Goal: Task Accomplishment & Management: Complete application form

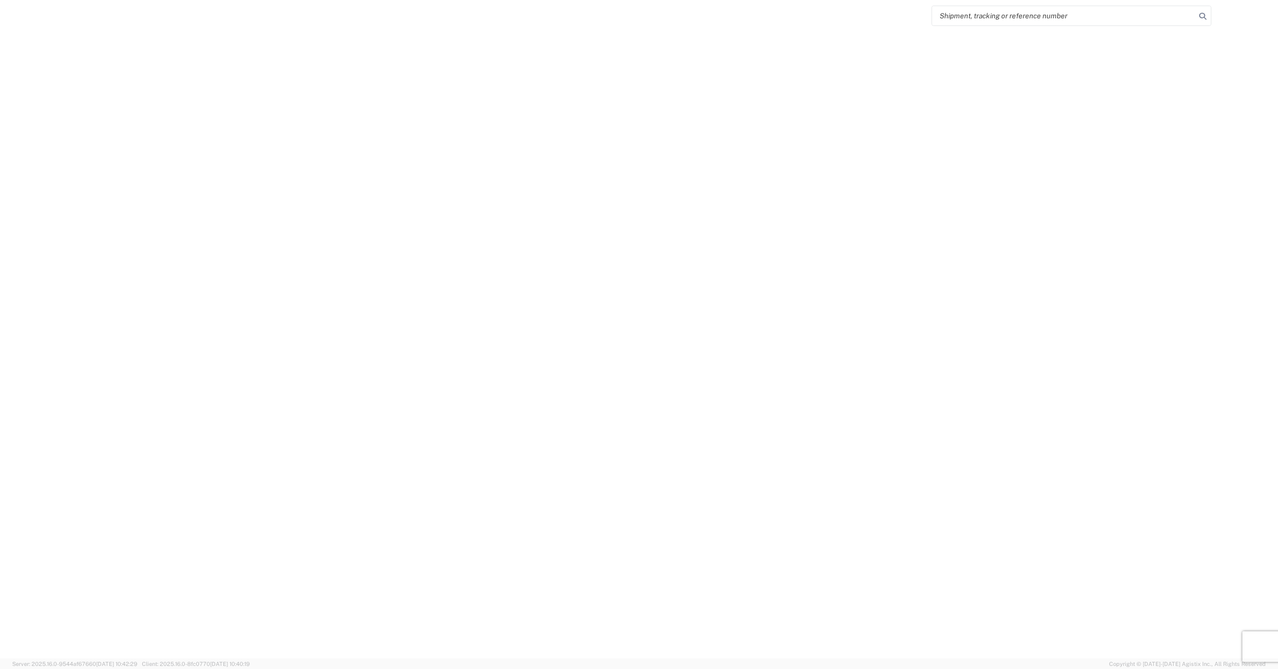
select select "FULL"
select select "LBS"
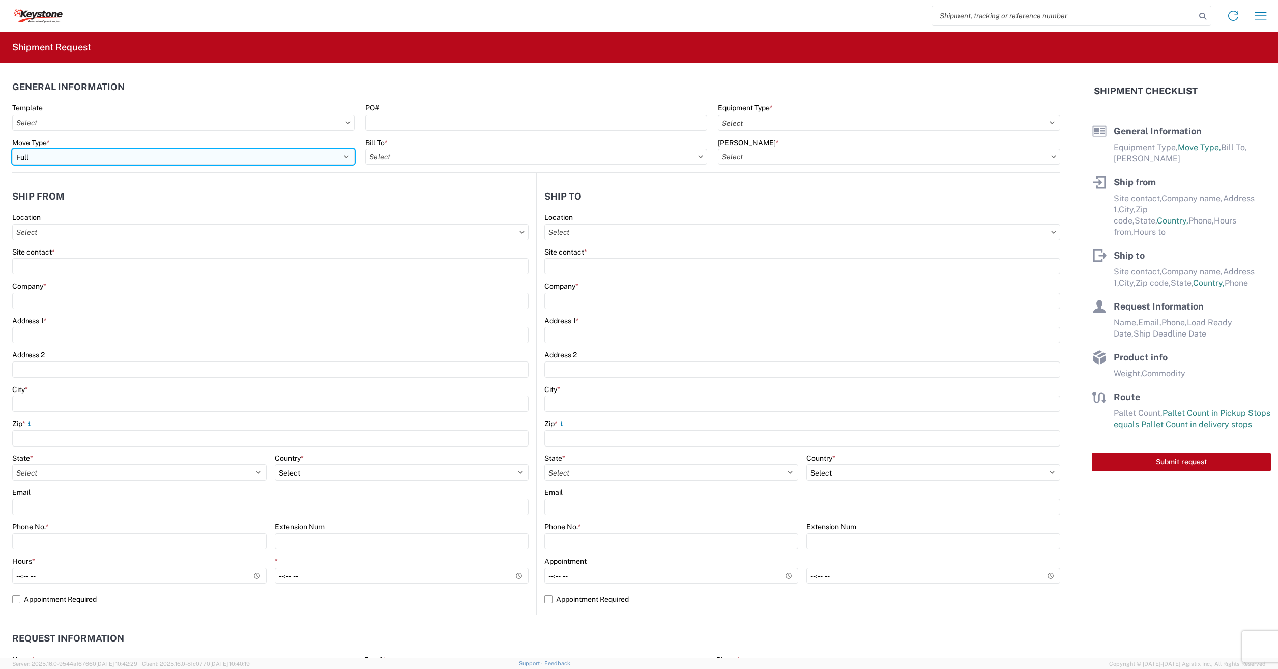
click at [89, 153] on select "Select Full Partial TL" at bounding box center [183, 157] width 342 height 16
click at [95, 160] on select "Select Full Partial TL" at bounding box center [183, 157] width 342 height 16
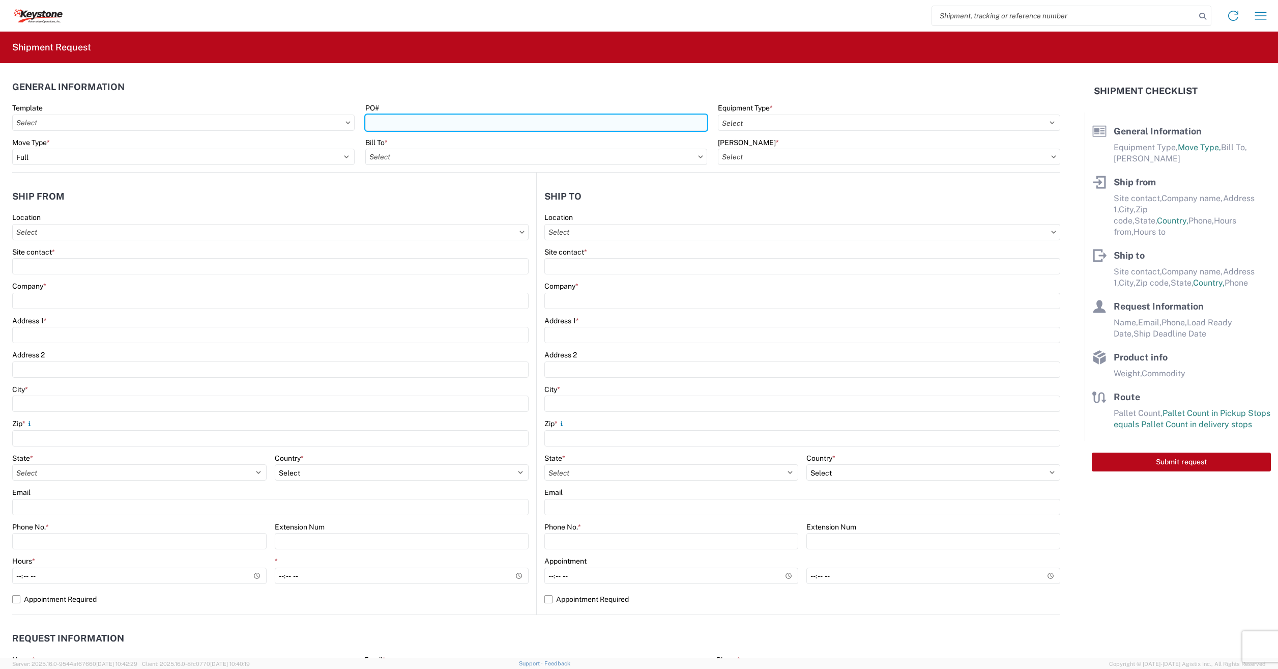
click at [412, 128] on input "PO#" at bounding box center [536, 122] width 342 height 16
type input "3"
type input "2211891,2207293,2208033,2211891,2211891,2211493,2210250,2209414,2208937,2208435…"
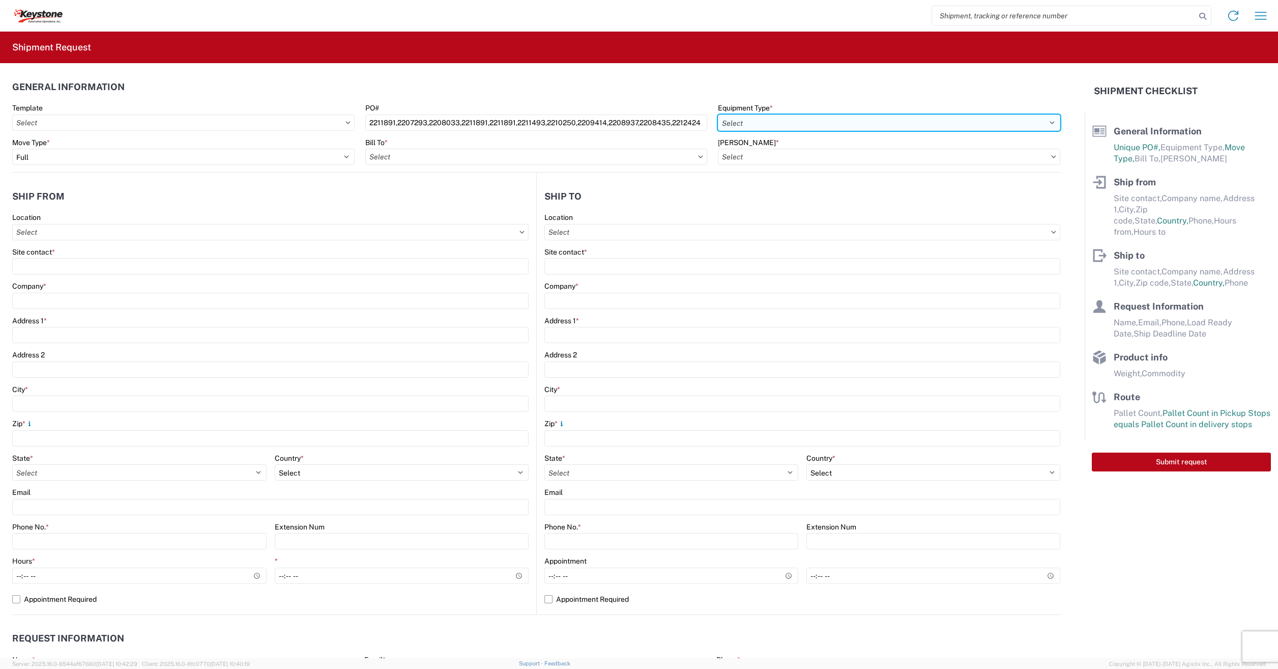
scroll to position [0, 0]
click at [718, 118] on select "Select 53’ Dry Van Flatbed Dropdeck (van) Lowboy (flatbed) Rail" at bounding box center [889, 122] width 342 height 16
select select "STDV"
click at [718, 114] on select "Select 53’ Dry Van Flatbed Dropdeck (van) Lowboy (flatbed) Rail" at bounding box center [889, 122] width 342 height 16
click at [408, 155] on input "Bill To *" at bounding box center [536, 157] width 342 height 16
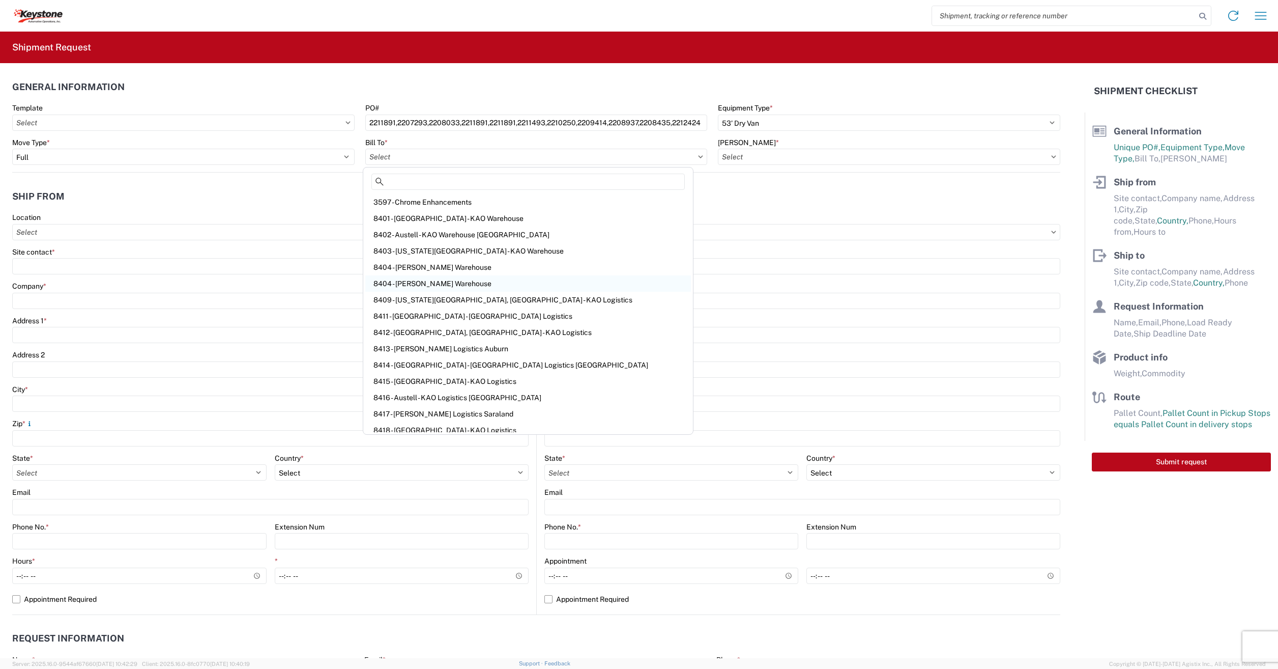
click at [446, 276] on div "8404 - [PERSON_NAME] Warehouse" at bounding box center [528, 283] width 326 height 16
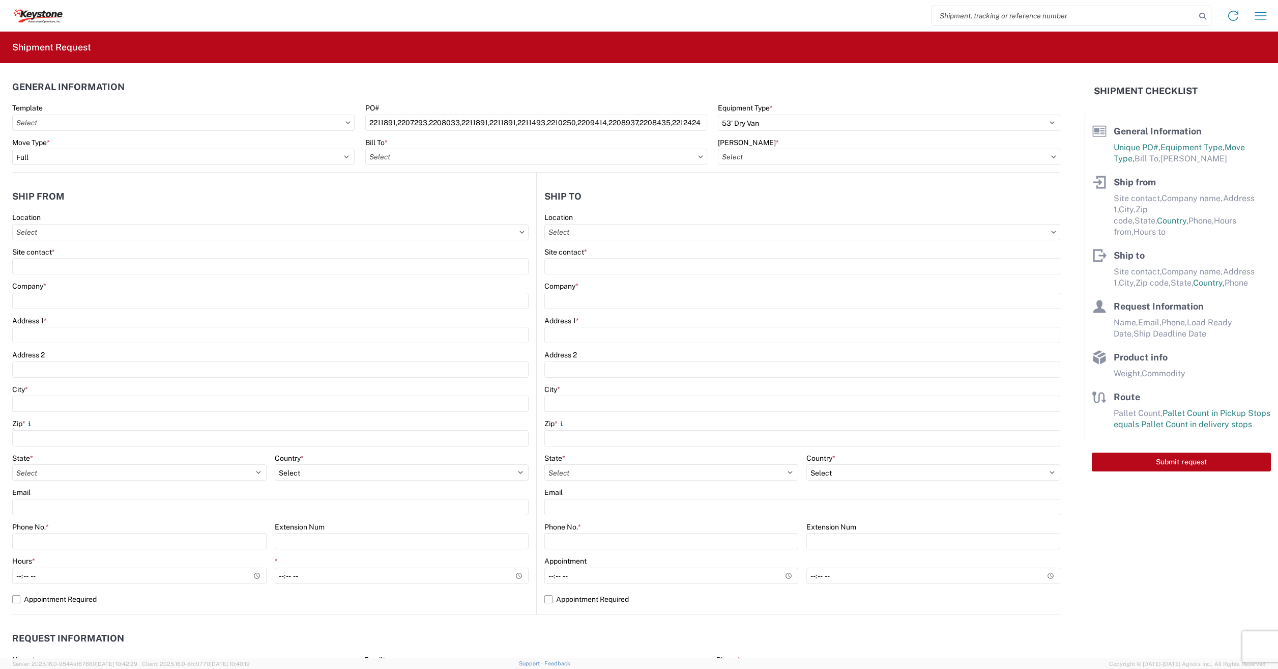
type input "8404 - [PERSON_NAME] Warehouse"
click at [758, 156] on input "[PERSON_NAME] *" at bounding box center [889, 157] width 342 height 16
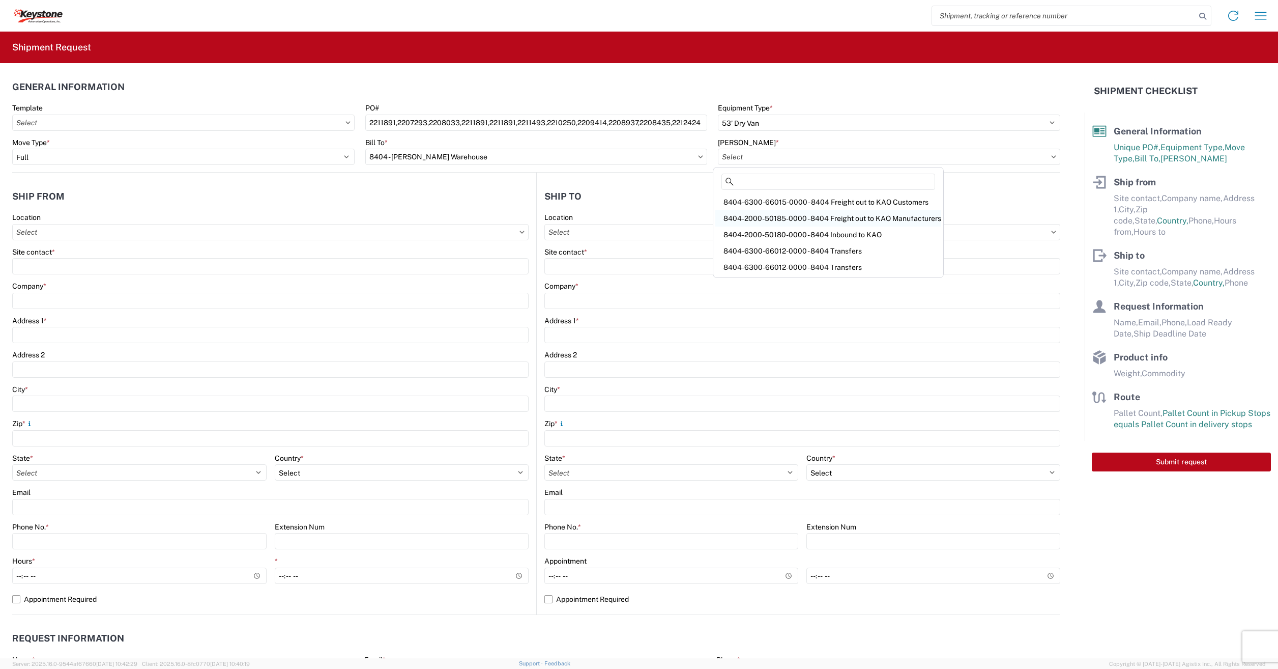
click at [811, 216] on div "8404-2000-50185-0000 - 8404 Freight out to KAO Manufacturers" at bounding box center [828, 218] width 226 height 16
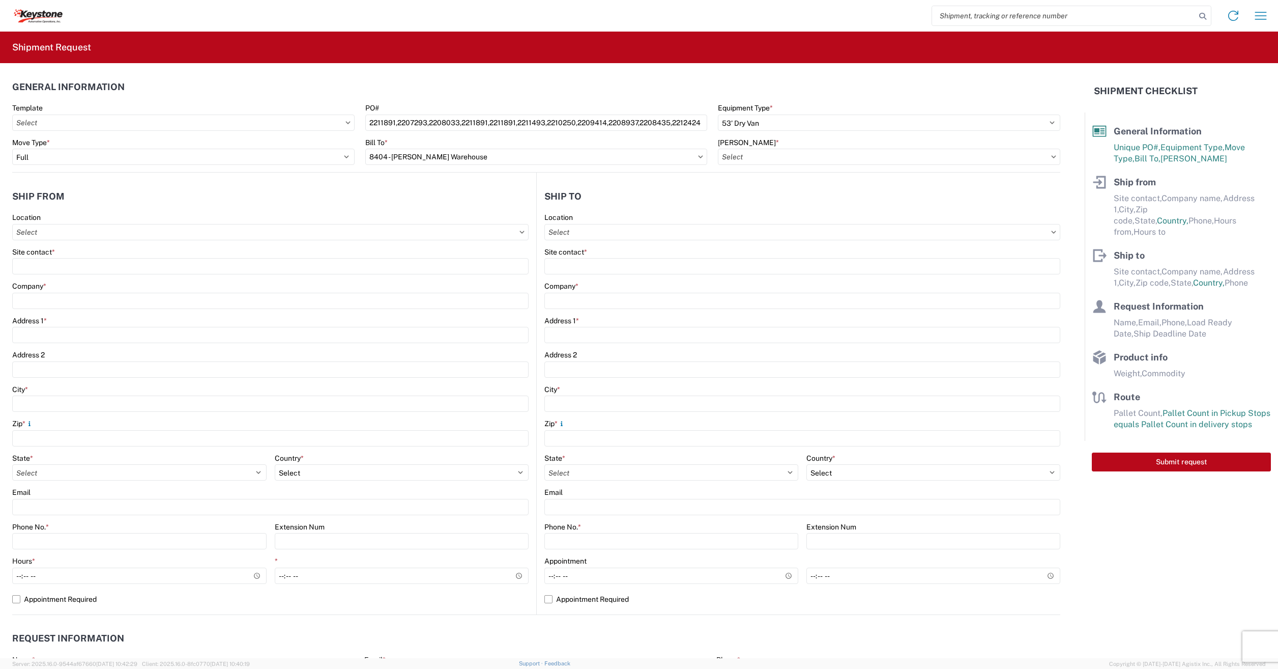
type input "8404-2000-50185-0000 - 8404 Freight out to KAO Manufacturers"
click at [97, 227] on input "Location" at bounding box center [270, 232] width 517 height 16
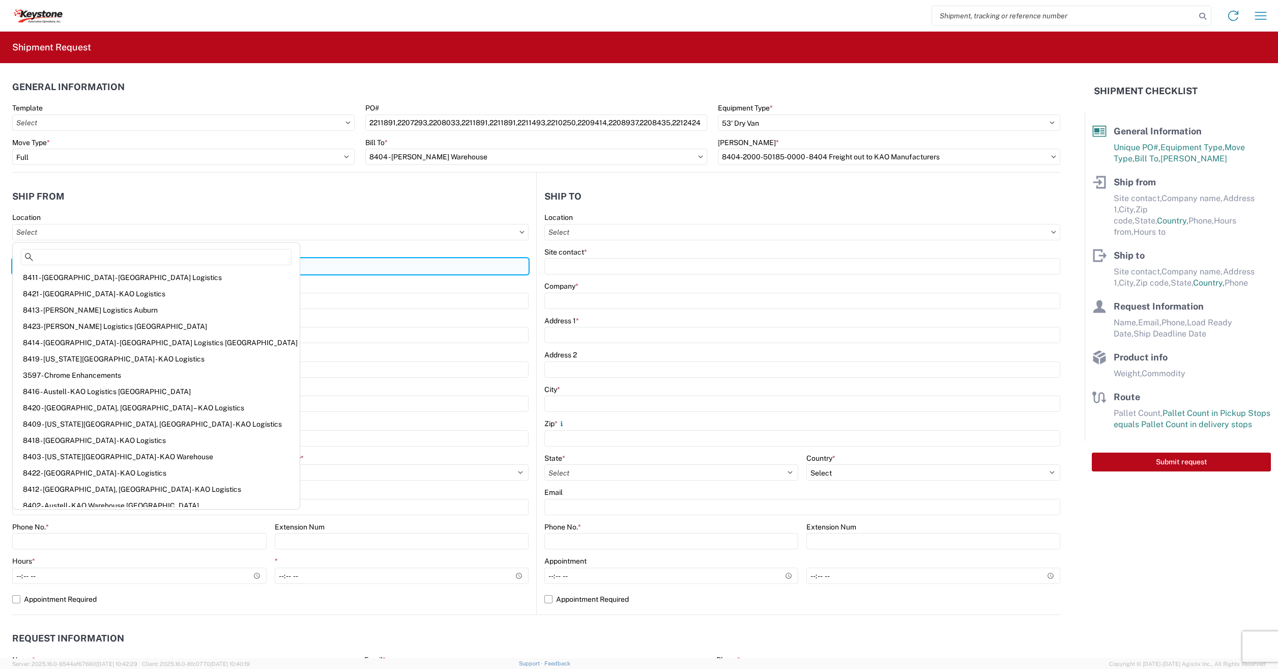
click at [269, 262] on input "Site contact *" at bounding box center [270, 266] width 517 height 16
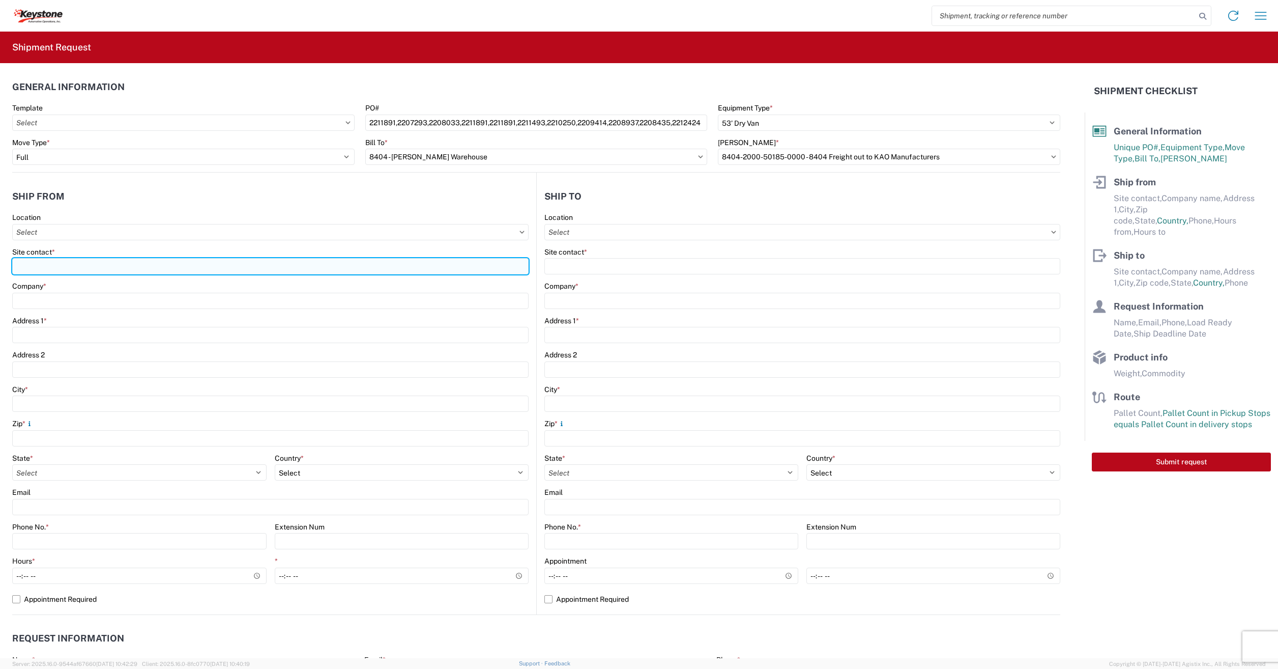
type input "d"
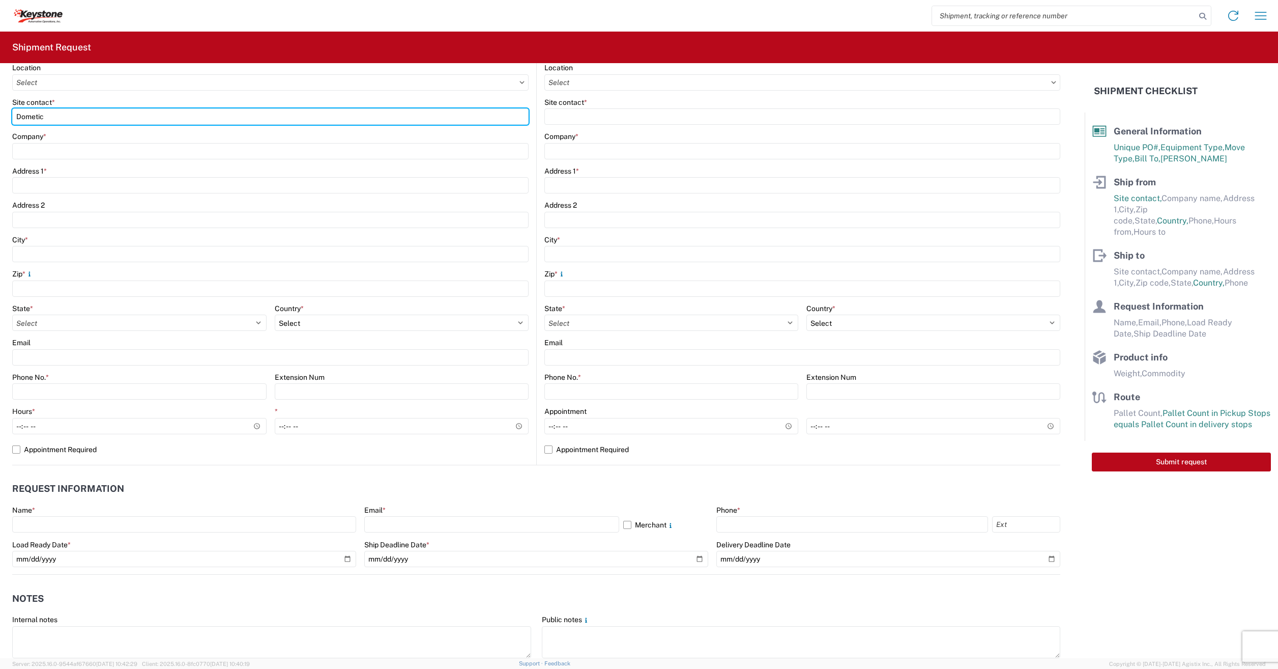
scroll to position [153, 0]
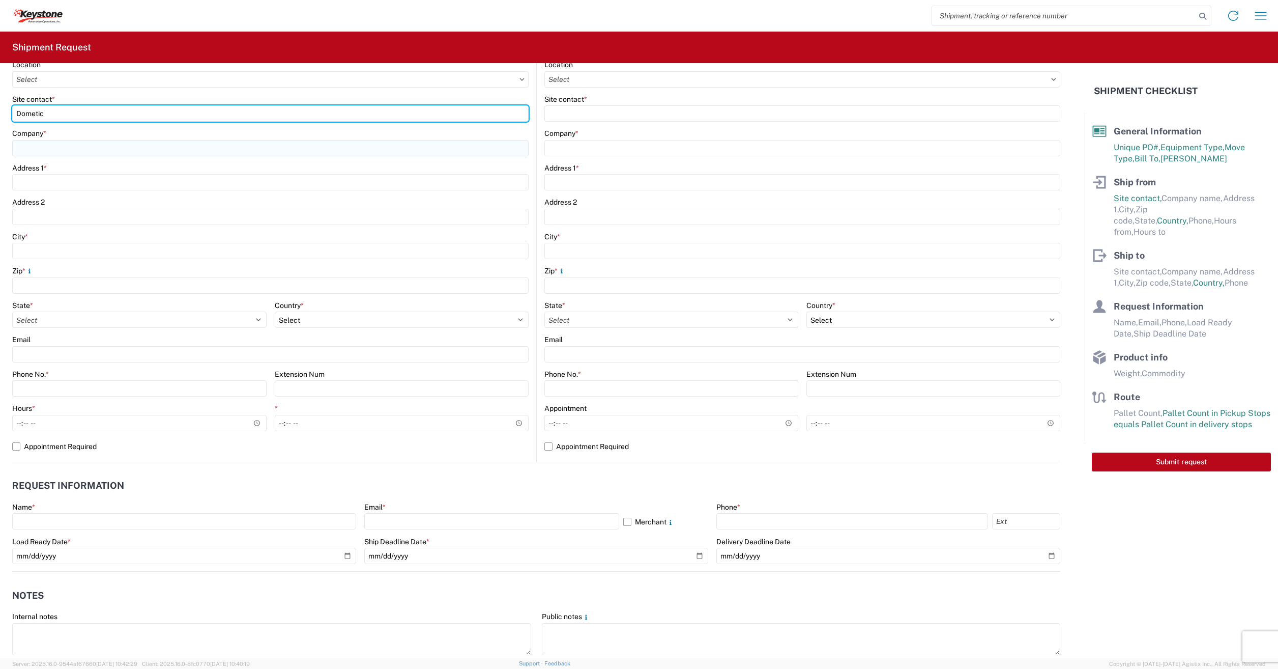
type input "Dometic"
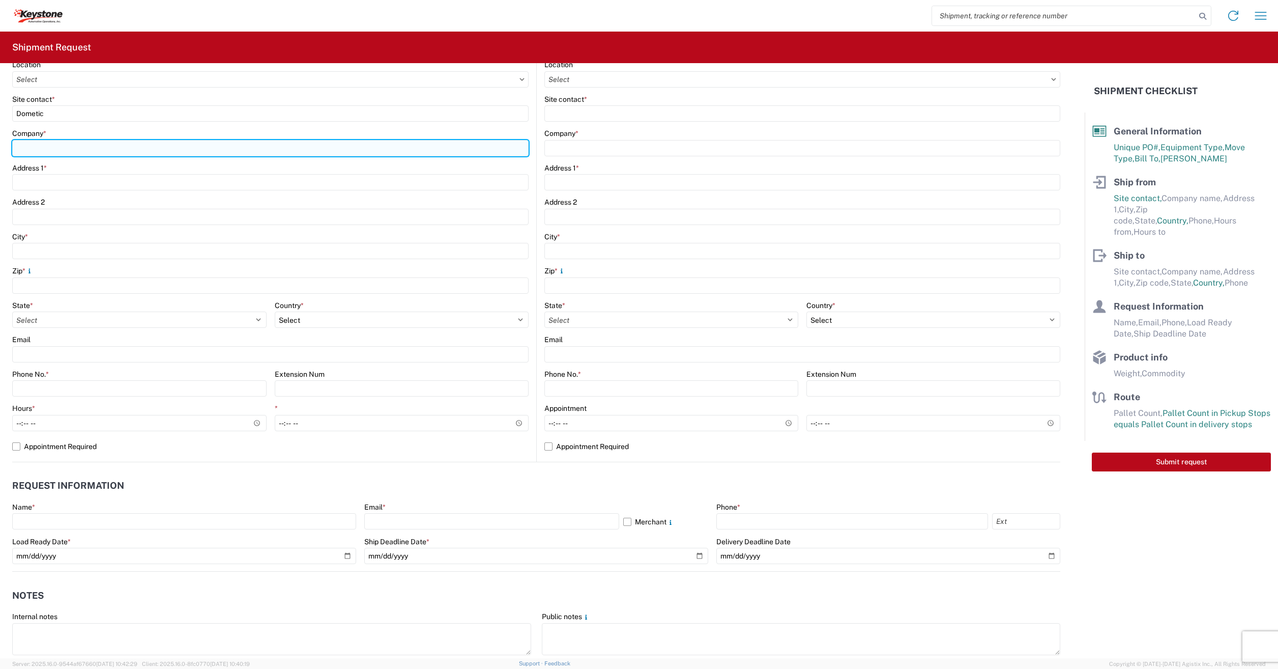
click at [36, 152] on input "Company *" at bounding box center [270, 148] width 517 height 16
type input "Dometic"
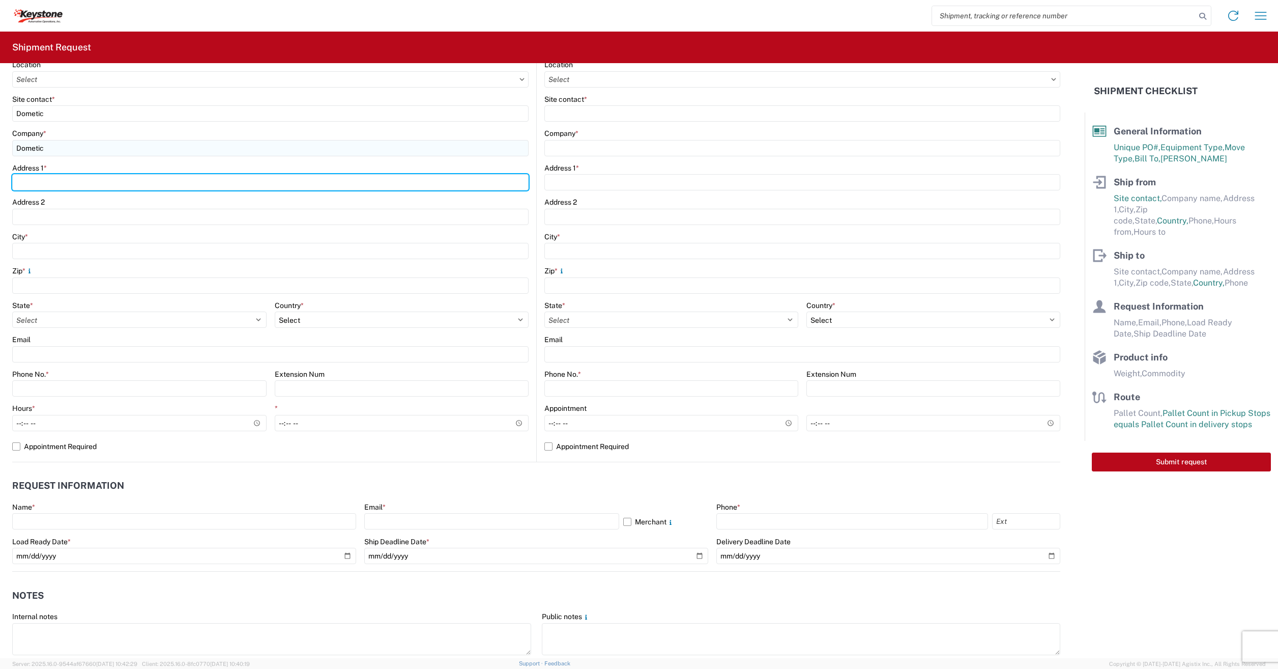
type input "[STREET_ADDRESS]"
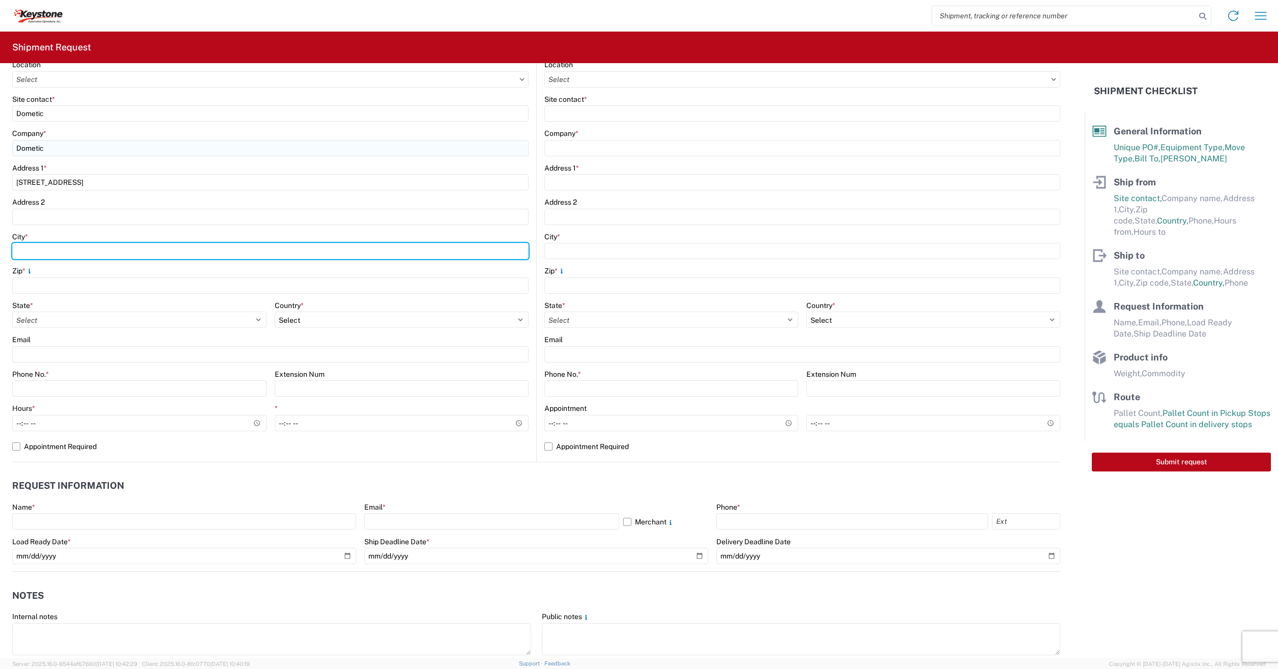
type input "[GEOGRAPHIC_DATA]"
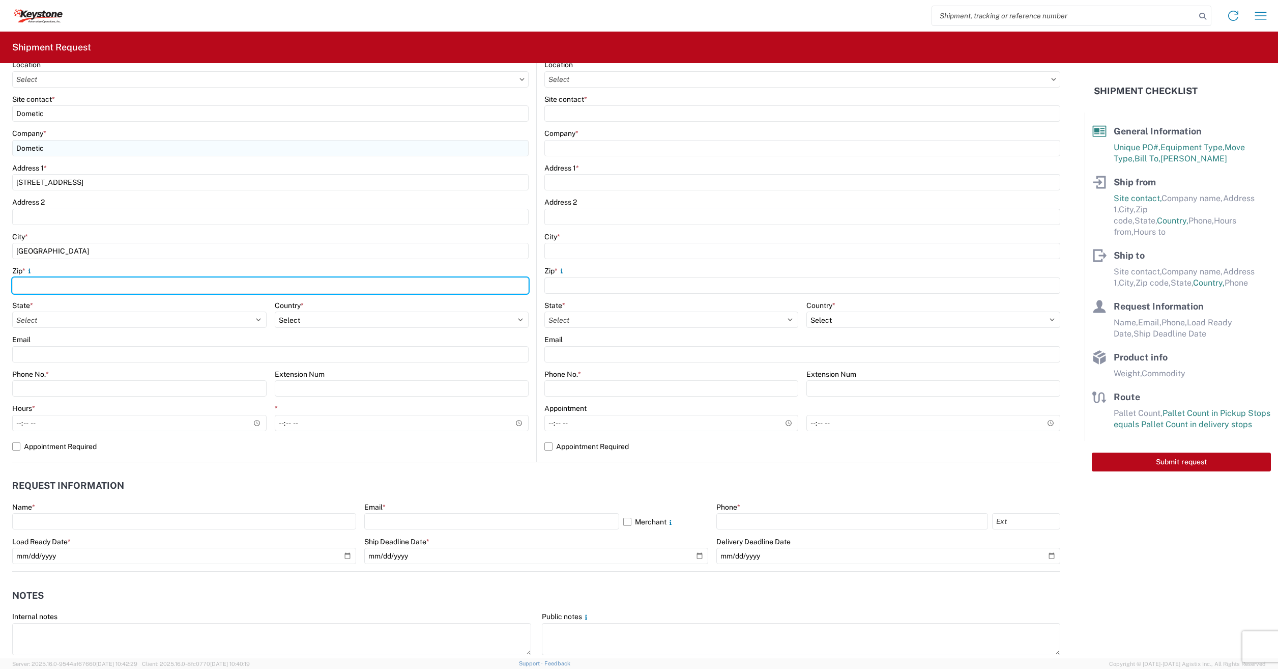
type input "75051"
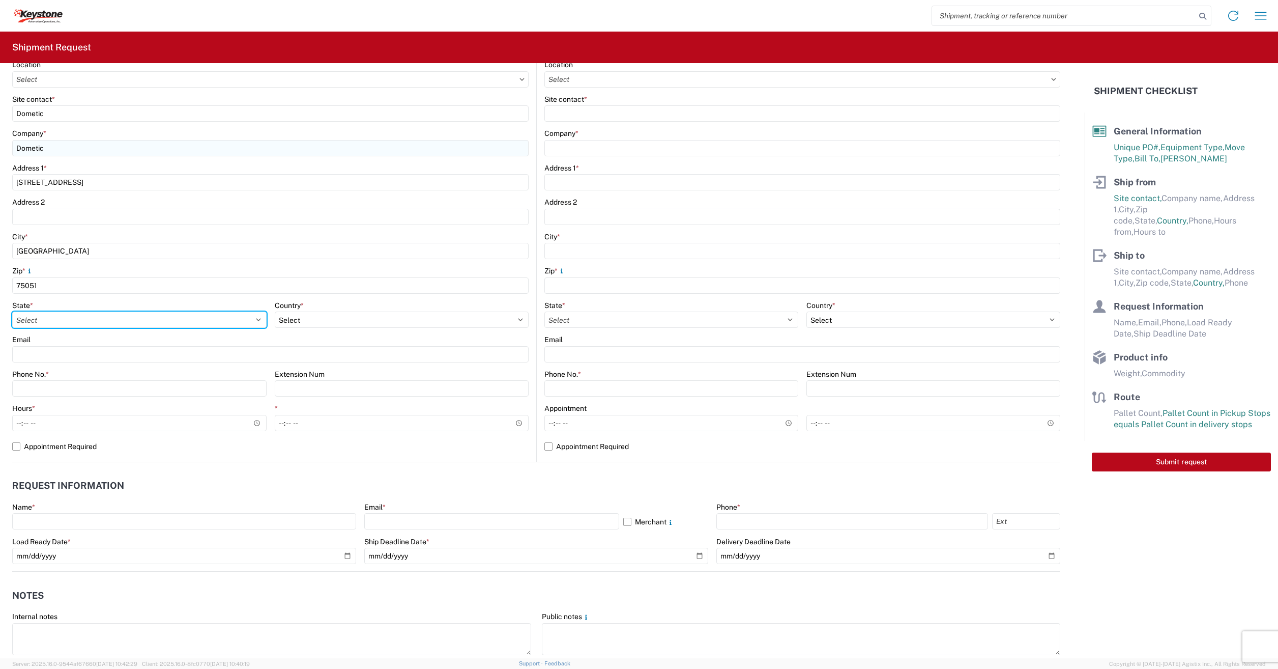
select select "[GEOGRAPHIC_DATA]"
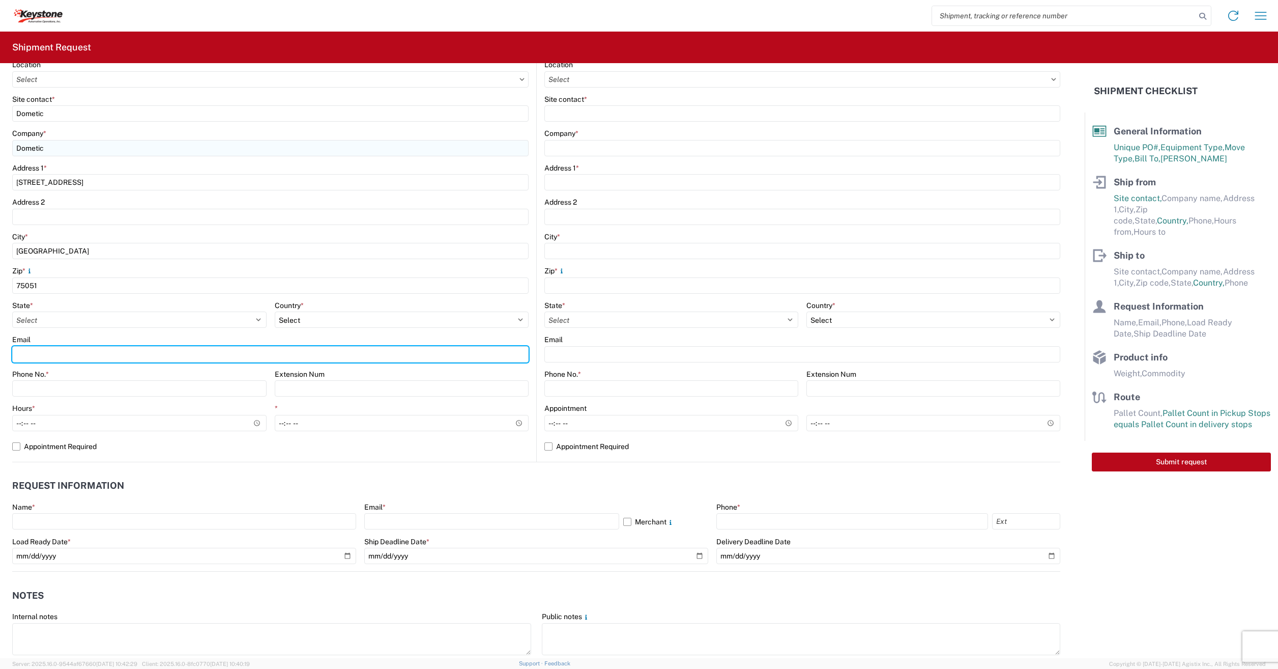
type input "[EMAIL_ADDRESS][PERSON_NAME][DOMAIN_NAME]"
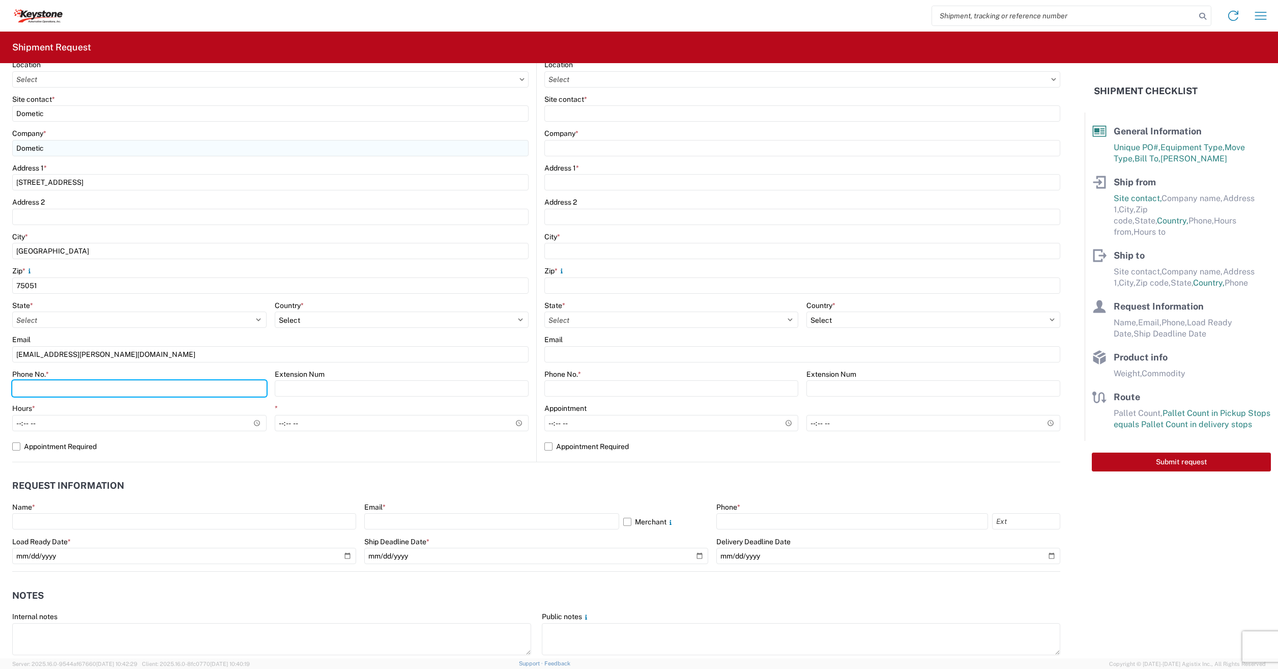
type input "3304395548"
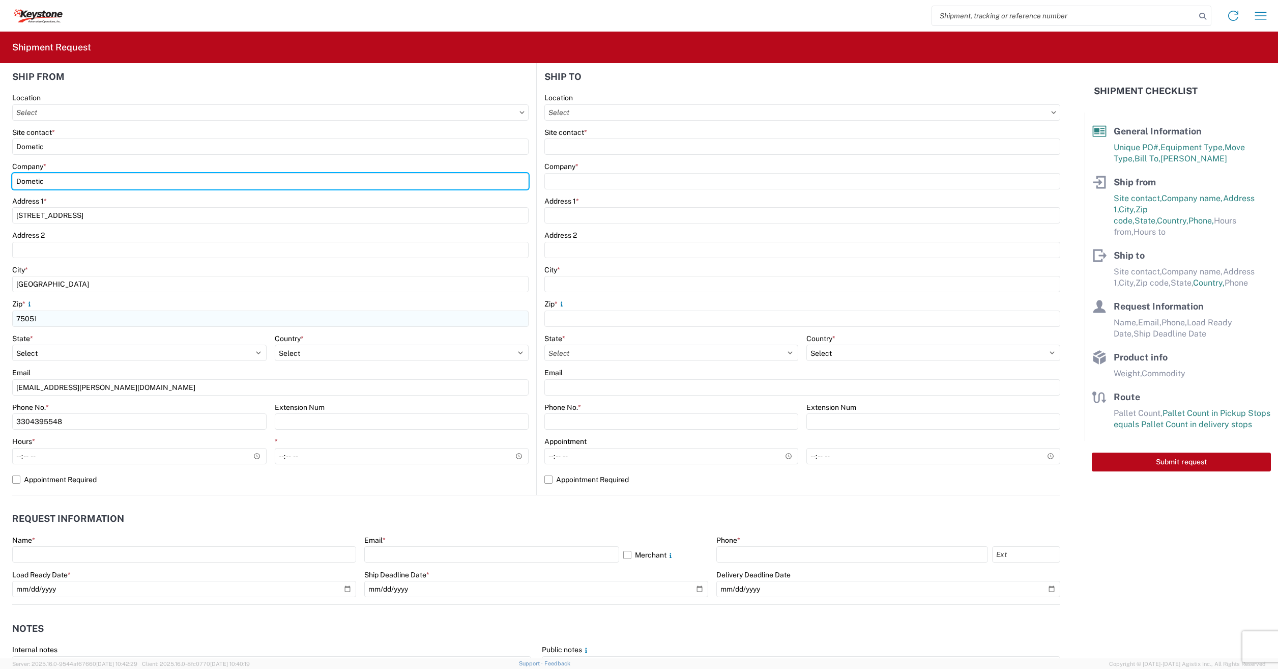
scroll to position [102, 0]
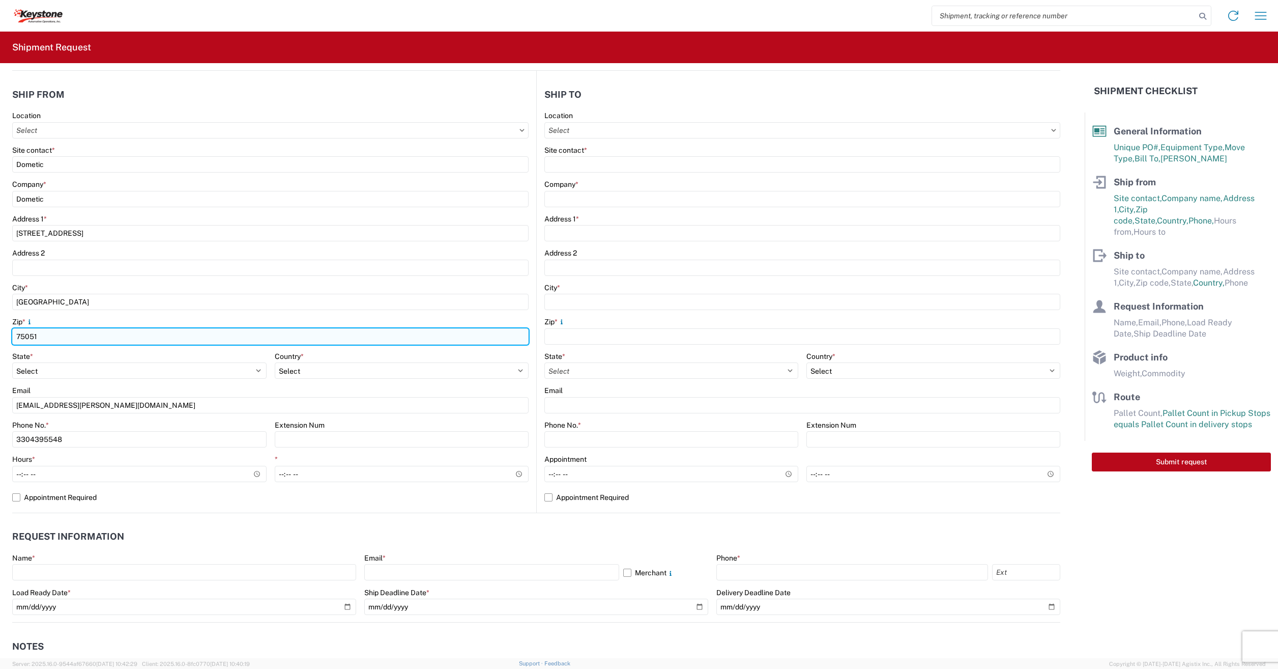
click at [51, 336] on input "75051" at bounding box center [270, 336] width 517 height 16
type input "75052"
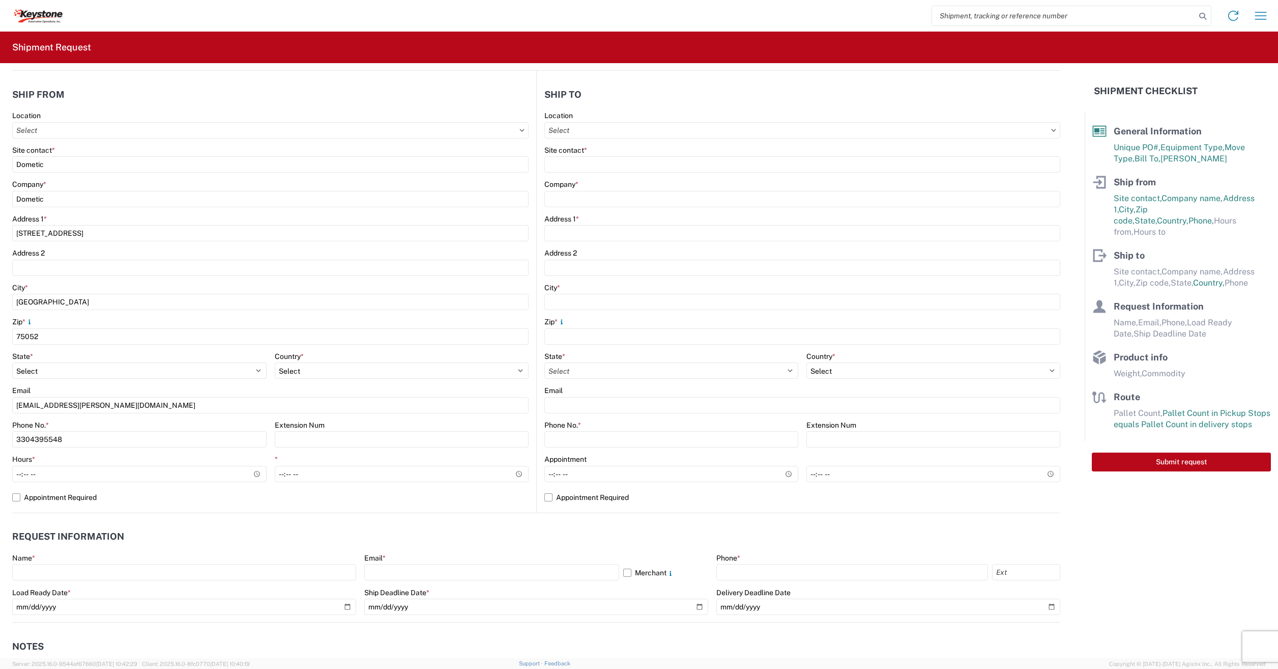
click at [332, 108] on agx-form-section "Ship from Location Site contact * Dometic Company * Dometic Address [STREET_ADD…" at bounding box center [274, 297] width 524 height 429
click at [581, 136] on input "Location" at bounding box center [802, 130] width 516 height 16
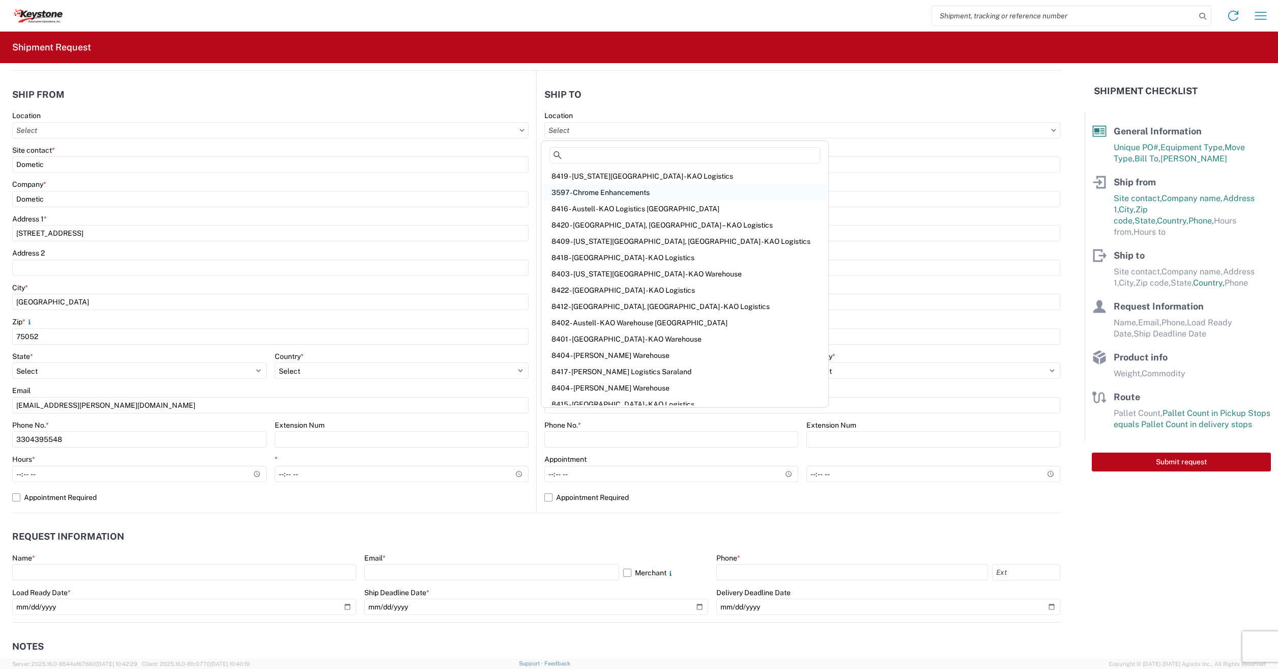
scroll to position [88, 0]
click at [598, 381] on div "8404 - [PERSON_NAME] Warehouse" at bounding box center [684, 381] width 283 height 16
type input "8404 - [PERSON_NAME] Warehouse"
type input "KAO"
type input "[STREET_ADDRESS]"
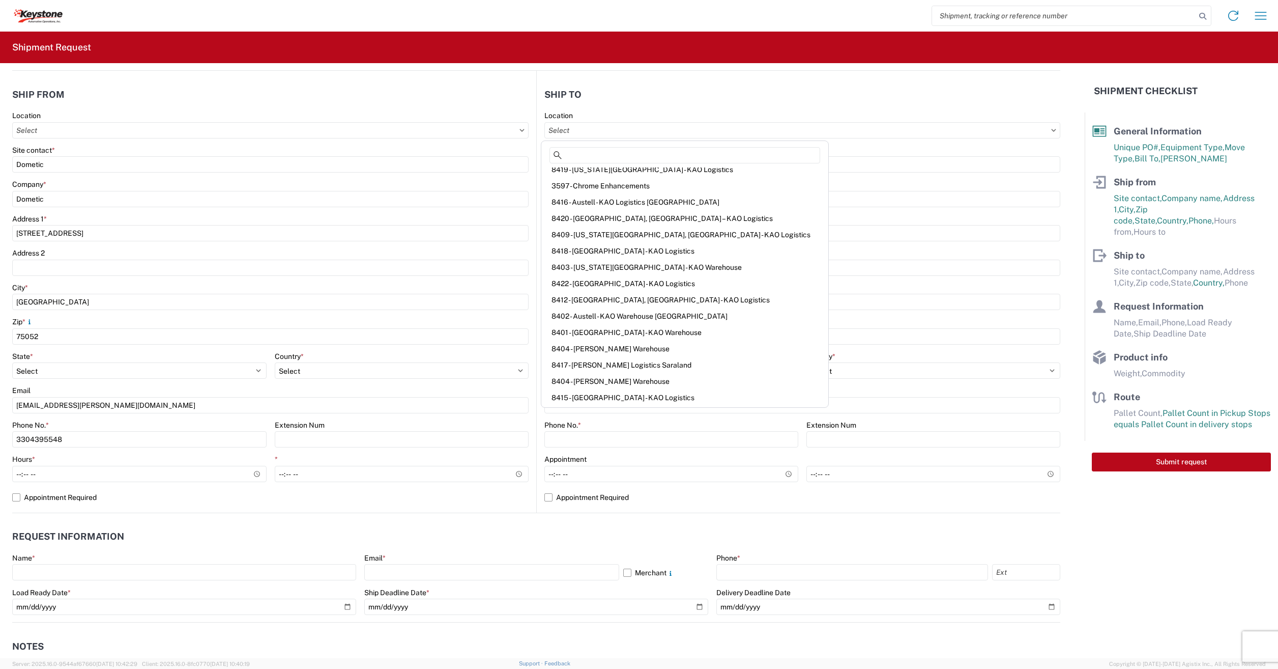
type input "Suite 100"
type input "[PERSON_NAME]"
type input "75038"
select select "US"
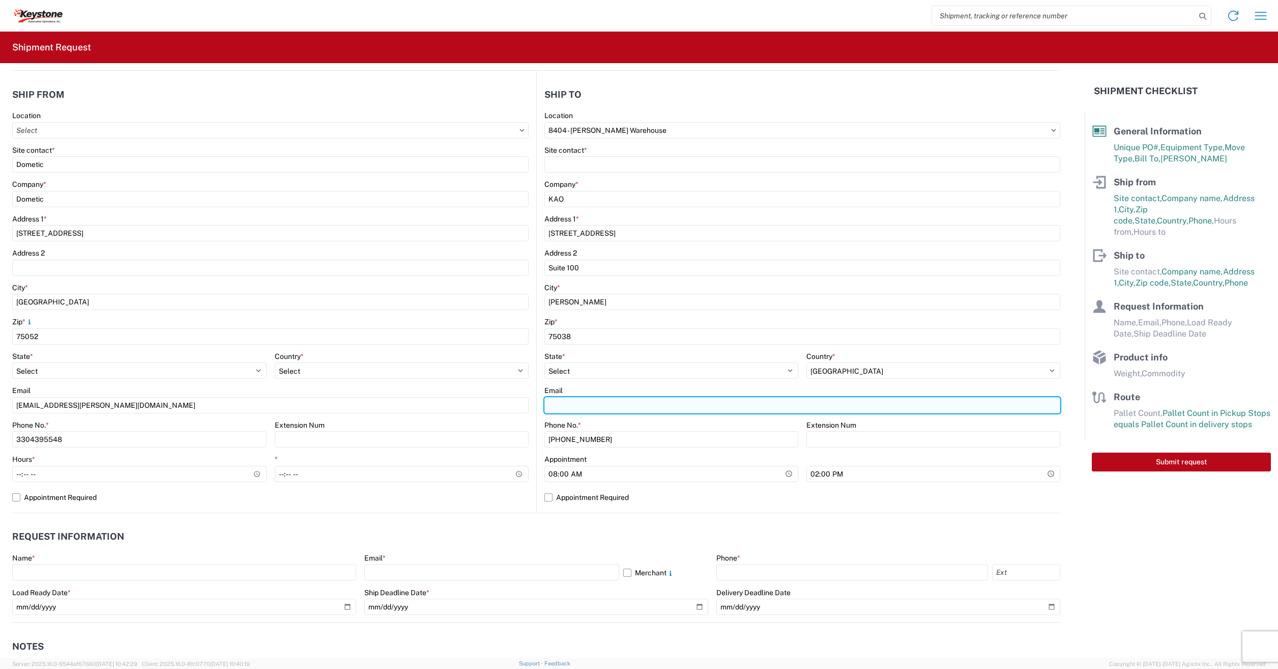
click at [564, 402] on input "Email" at bounding box center [802, 405] width 516 height 16
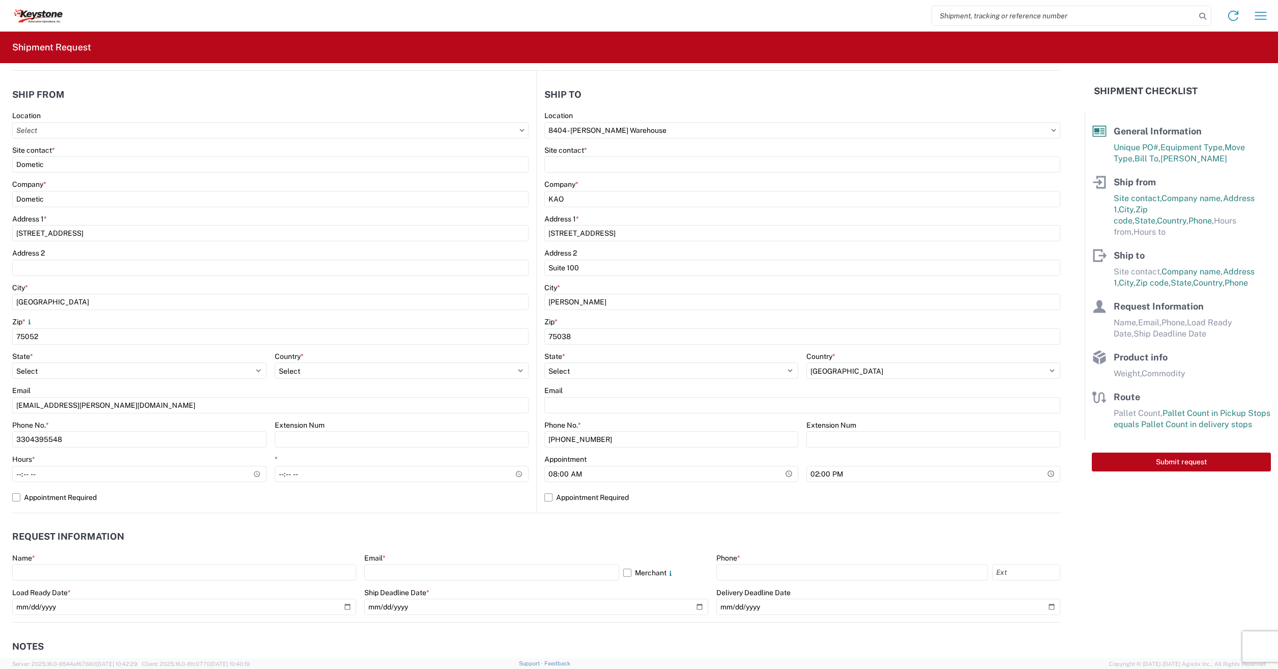
click at [521, 539] on header "Request Information" at bounding box center [536, 536] width 1048 height 23
click at [103, 474] on input "Hours *" at bounding box center [139, 474] width 254 height 16
click at [259, 471] on input "Hours *" at bounding box center [139, 474] width 254 height 16
type input "06:00"
click at [299, 481] on input "*" at bounding box center [402, 474] width 254 height 16
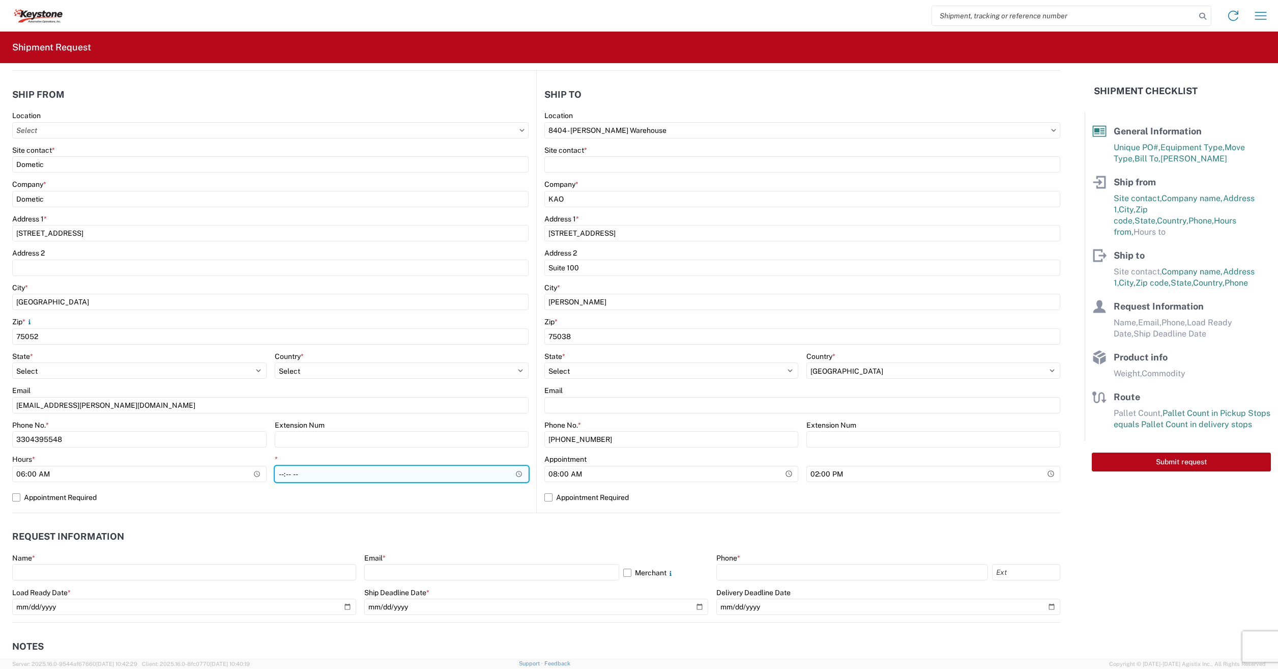
click at [513, 475] on input "*" at bounding box center [402, 474] width 254 height 16
type input "14:30"
drag, startPoint x: 452, startPoint y: 535, endPoint x: 460, endPoint y: 532, distance: 8.2
click at [452, 534] on header "Request Information" at bounding box center [536, 536] width 1048 height 23
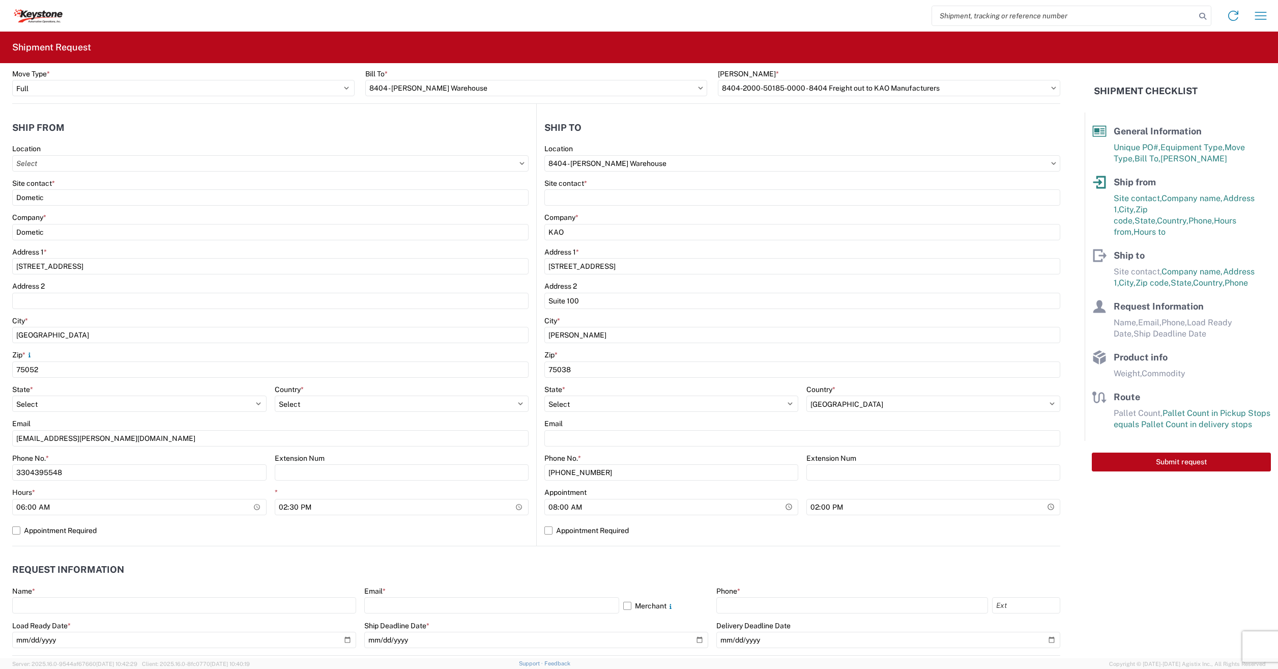
scroll to position [51, 0]
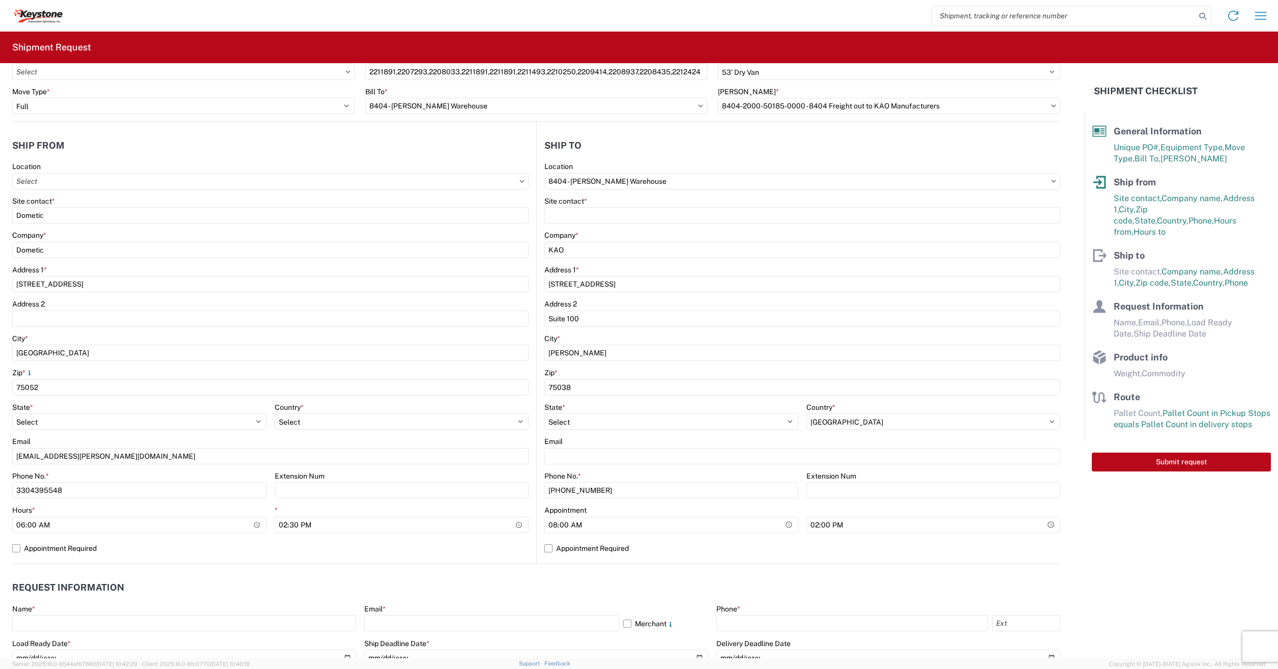
click at [466, 577] on header "Request Information" at bounding box center [536, 587] width 1048 height 23
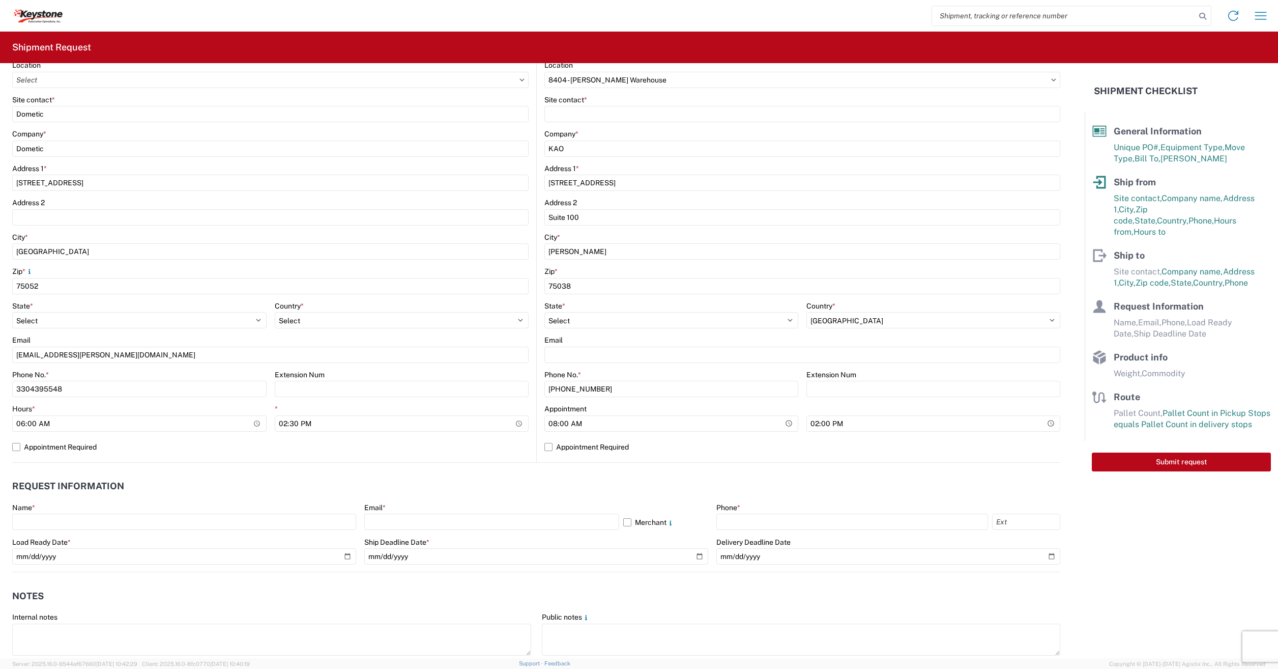
scroll to position [153, 0]
click at [54, 524] on input "text" at bounding box center [184, 521] width 344 height 16
type input "[PERSON_NAME]"
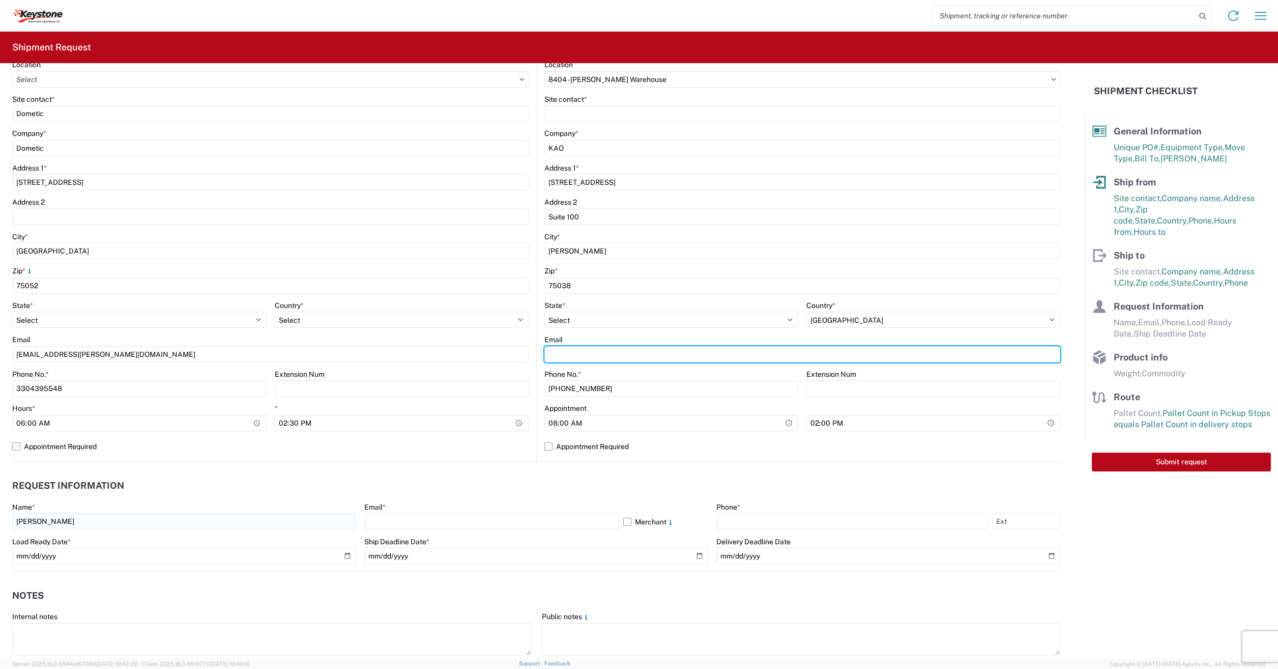
type input "[EMAIL_ADDRESS][PERSON_NAME][DOMAIN_NAME]"
drag, startPoint x: 670, startPoint y: 353, endPoint x: 468, endPoint y: 361, distance: 202.7
click at [468, 361] on div "Ship from Location Site contact * Dometic Company * Dometic Address [STREET_ADD…" at bounding box center [536, 241] width 1048 height 442
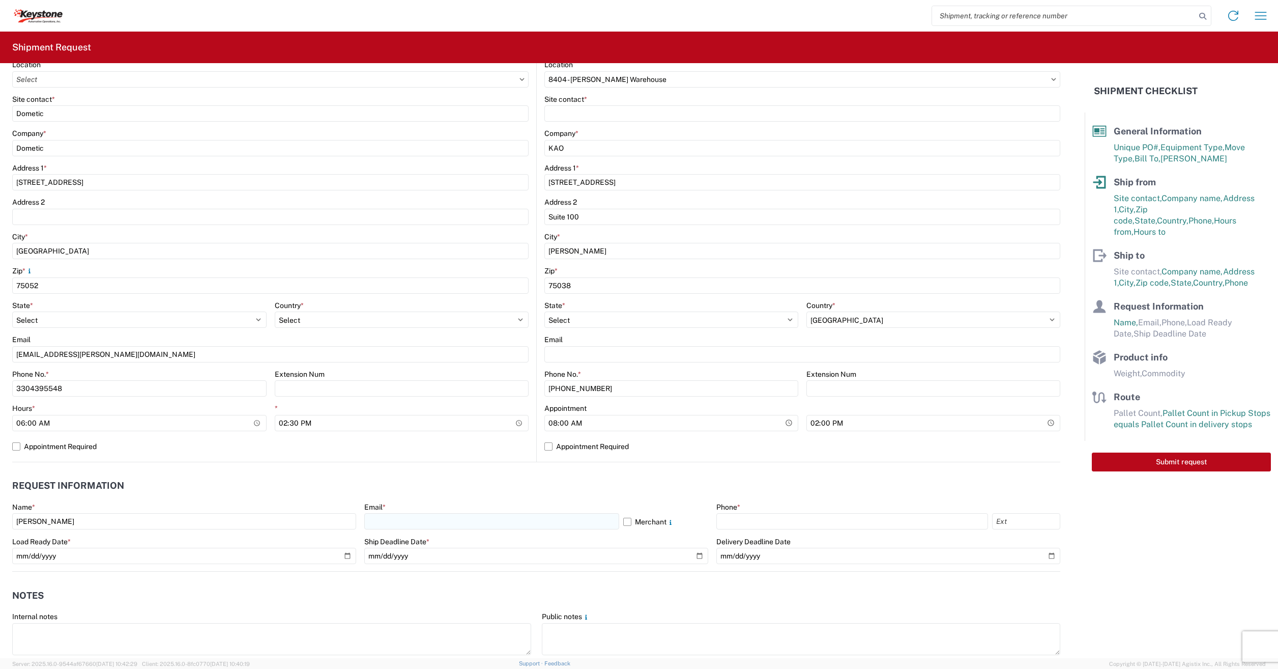
drag, startPoint x: 623, startPoint y: 521, endPoint x: 395, endPoint y: 523, distance: 227.5
click at [623, 521] on label "Merchant" at bounding box center [665, 521] width 85 height 16
click at [0, 0] on input "Merchant" at bounding box center [0, 0] width 0 height 0
click at [379, 526] on input "text" at bounding box center [491, 521] width 255 height 16
type input "[EMAIL_ADDRESS][PERSON_NAME][DOMAIN_NAME]"
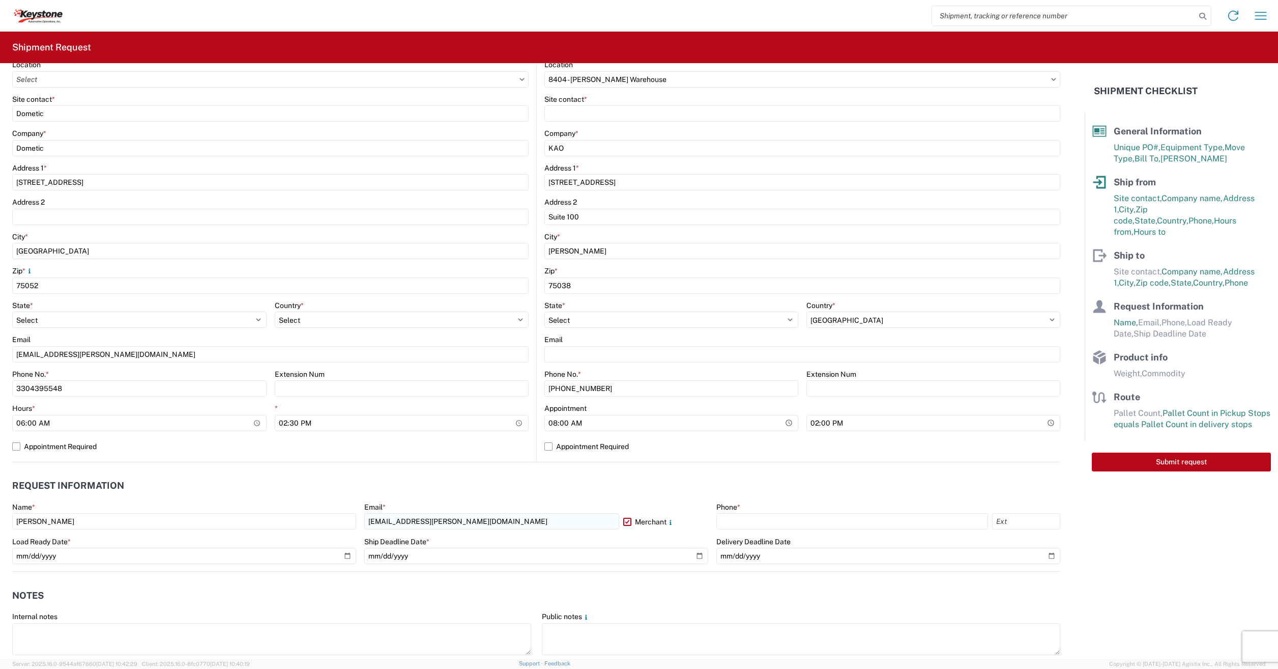
type input "3304395548"
click at [438, 486] on header "Request Information" at bounding box center [536, 485] width 1048 height 23
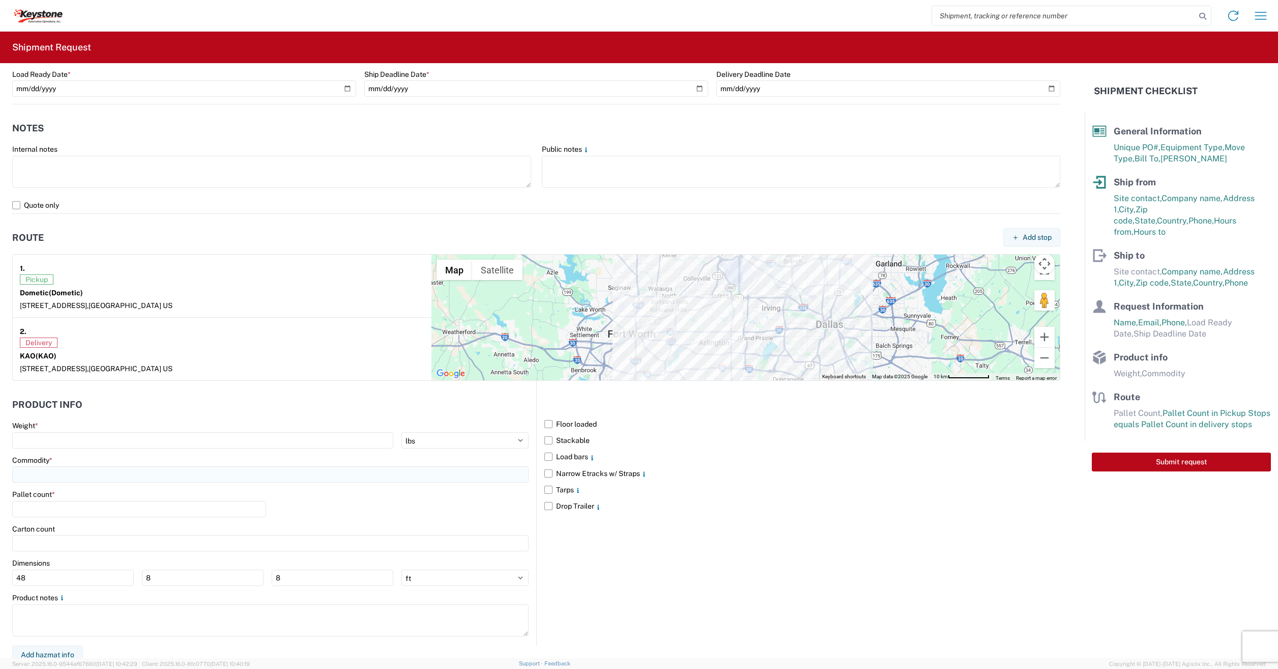
scroll to position [626, 0]
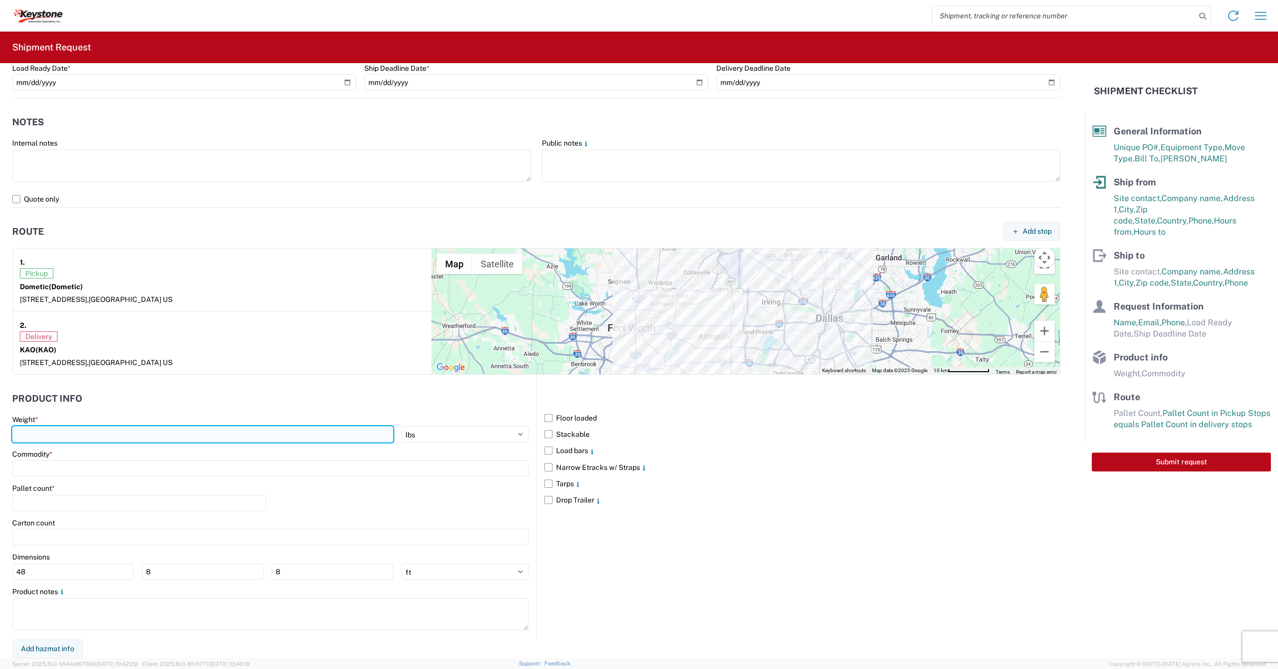
click at [77, 436] on input "number" at bounding box center [202, 434] width 381 height 16
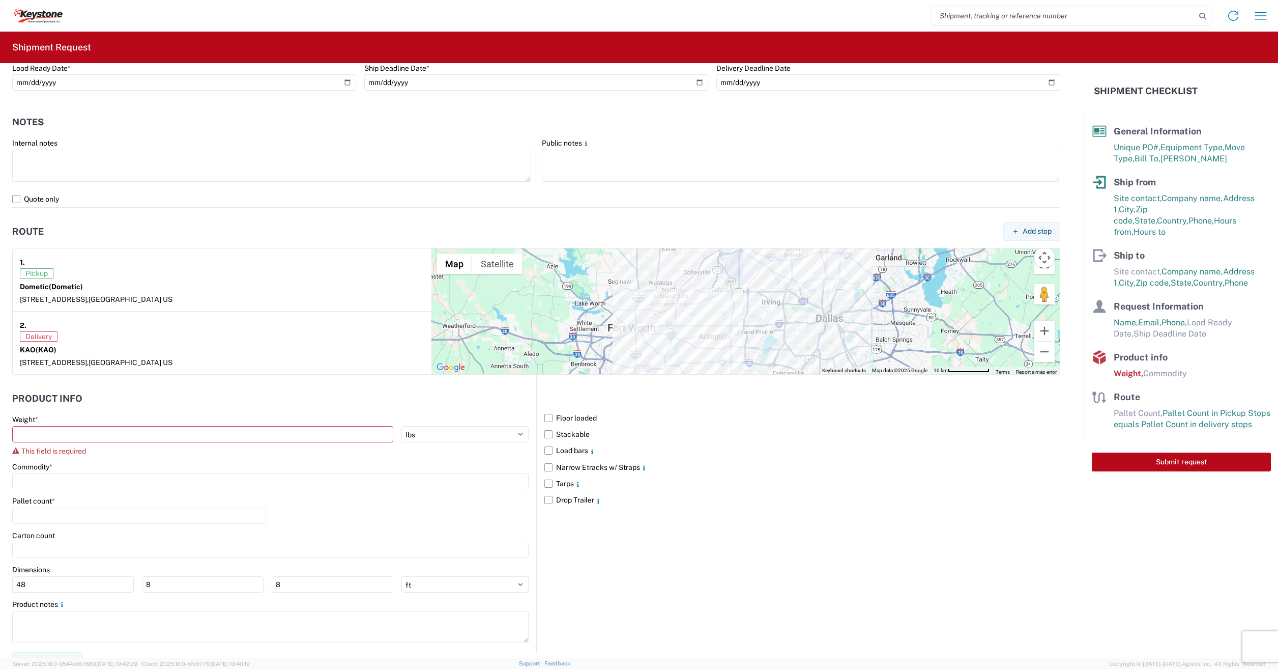
click at [968, 537] on div "Floor loaded Stackable Load bars Narrow Etracks w/ Straps Tarps Drop Trailer" at bounding box center [798, 513] width 524 height 277
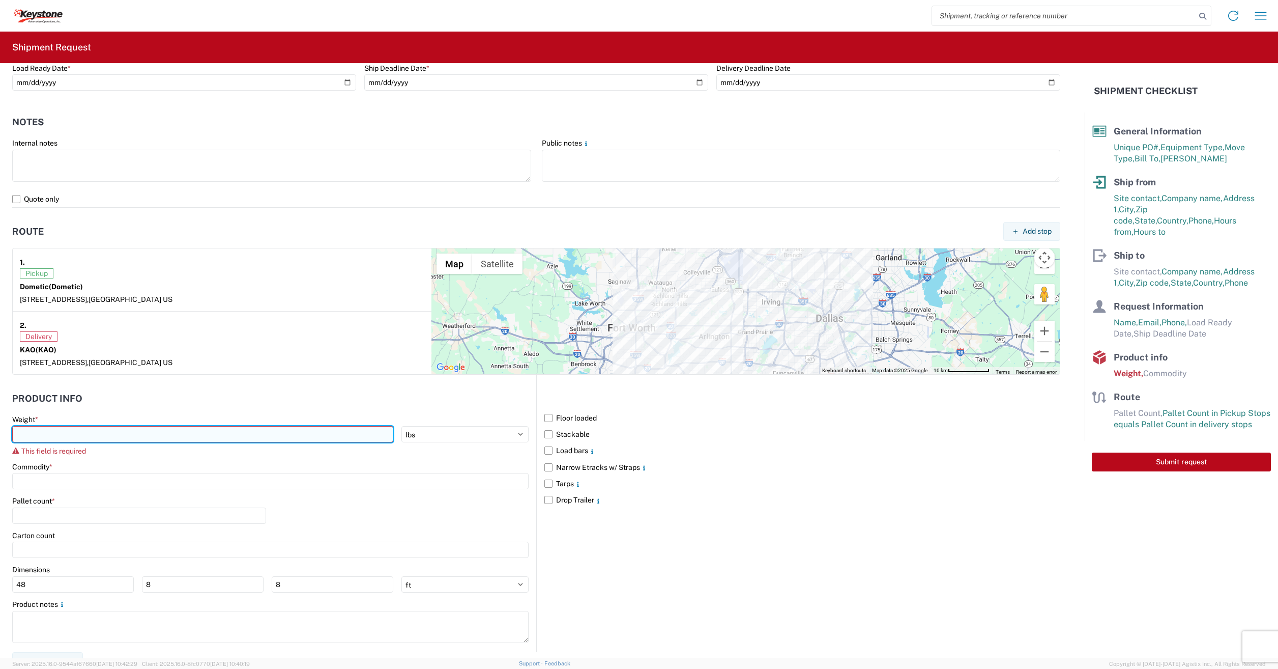
click at [31, 441] on input "number" at bounding box center [202, 434] width 381 height 16
type input "25000"
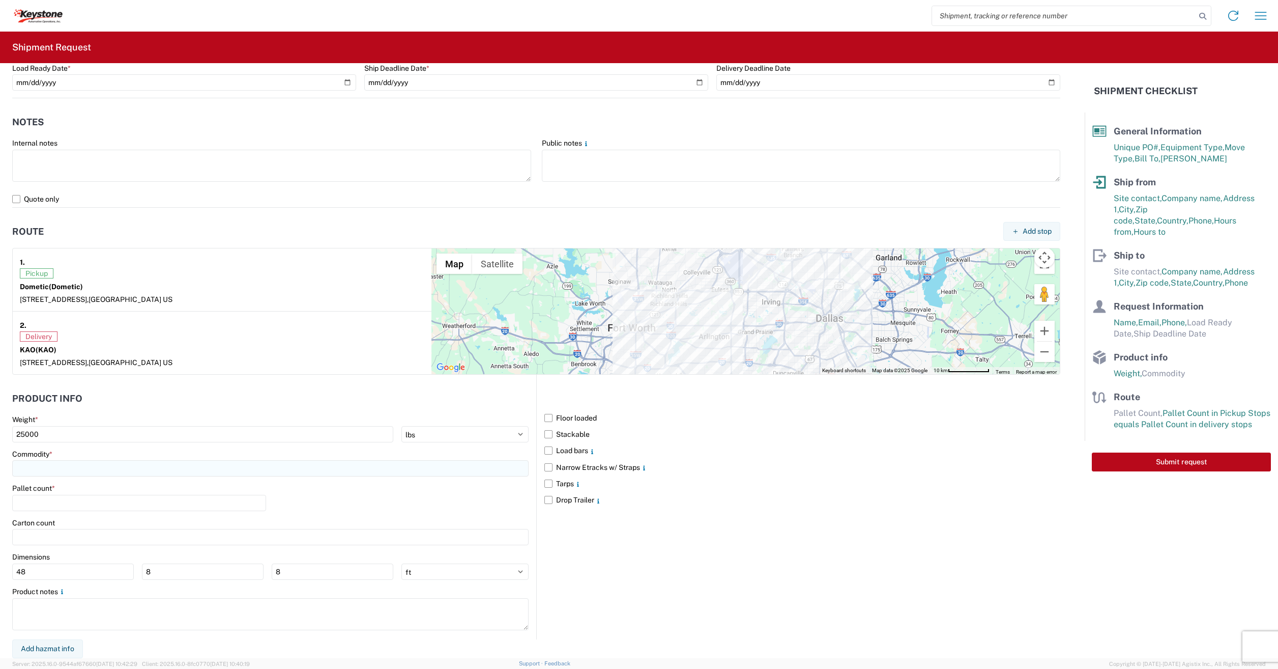
click at [24, 473] on input at bounding box center [270, 468] width 517 height 16
click at [375, 507] on div "Pallet count *" at bounding box center [270, 500] width 517 height 35
click at [34, 463] on input at bounding box center [270, 468] width 517 height 16
click at [36, 579] on div "Other" at bounding box center [104, 578] width 178 height 16
type input "Other"
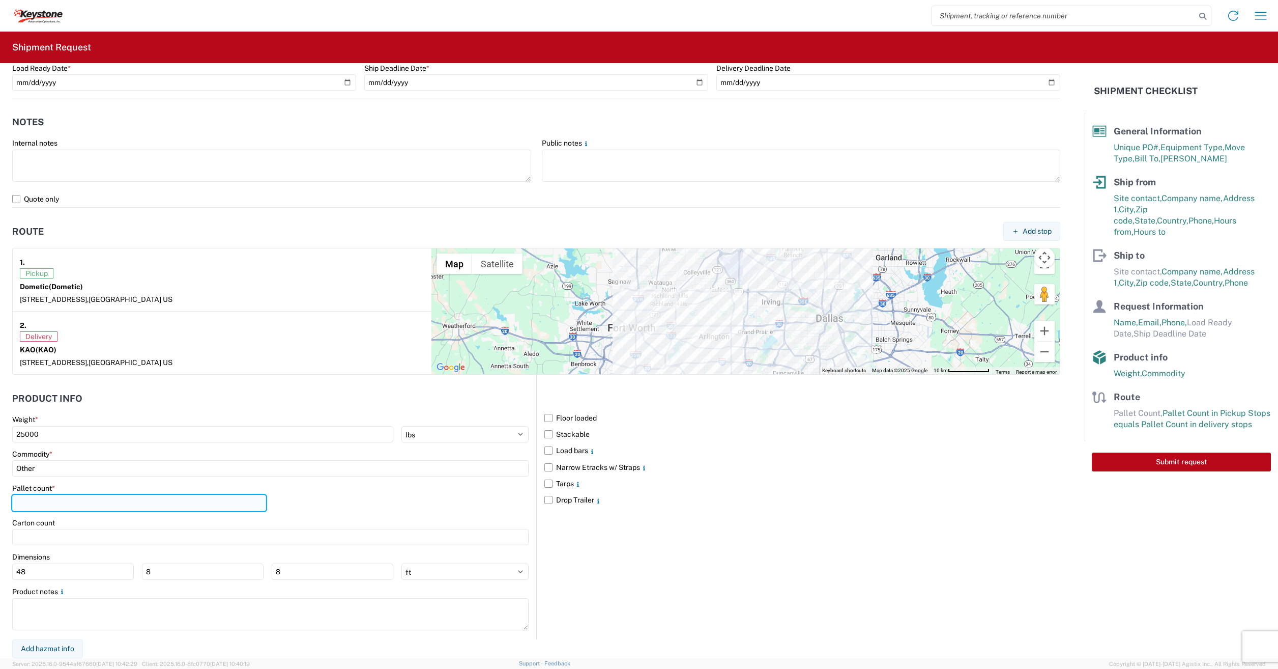
click at [24, 505] on input "number" at bounding box center [139, 503] width 254 height 16
type input "26"
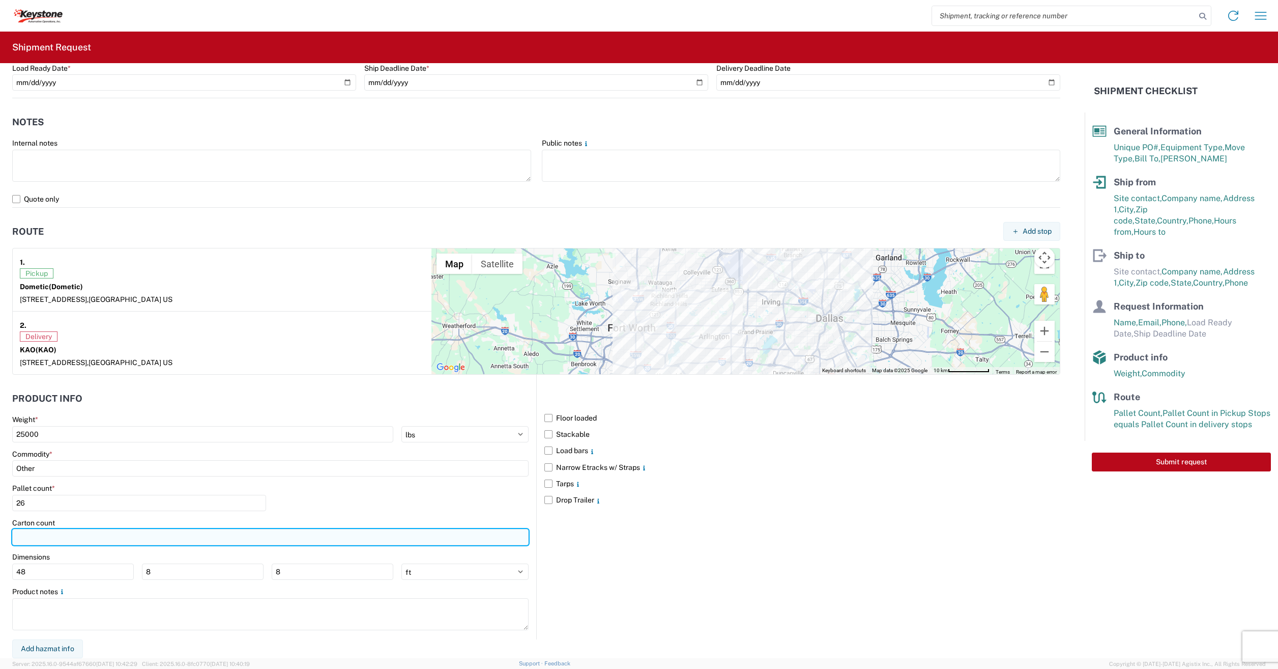
click at [48, 535] on input "number" at bounding box center [270, 537] width 517 height 16
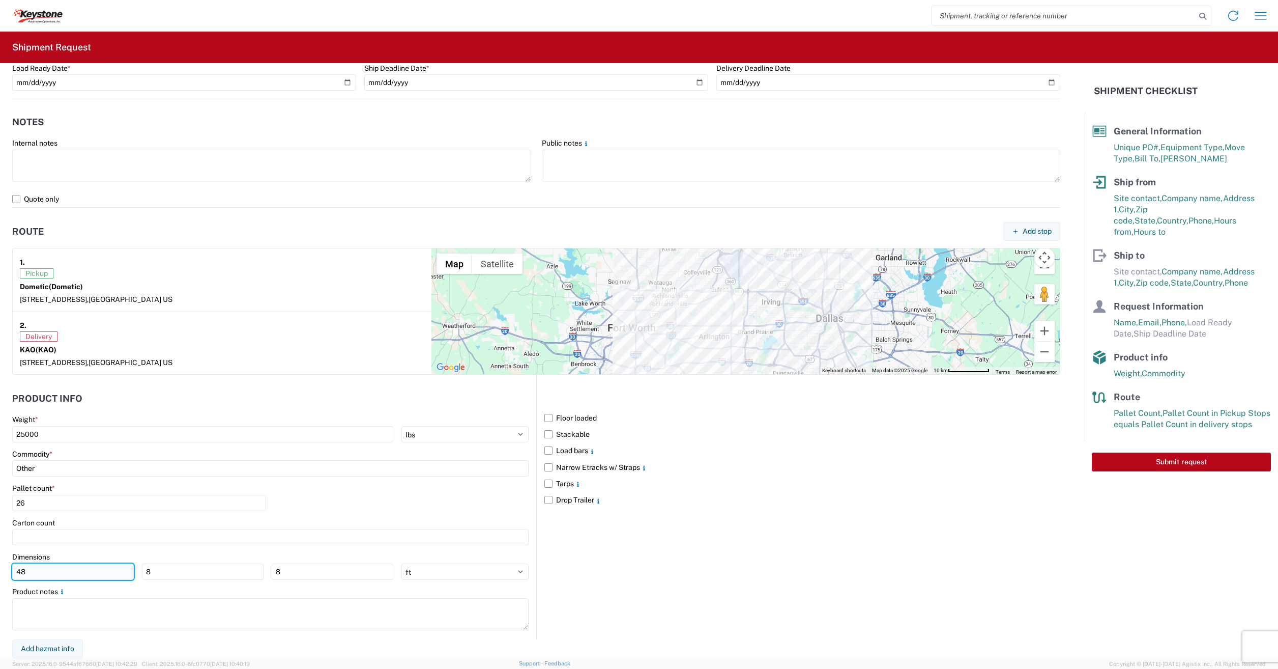
click at [47, 574] on input "48" at bounding box center [73, 571] width 122 height 16
click at [196, 573] on input "8" at bounding box center [203, 571] width 122 height 16
type input "40"
click at [272, 571] on input "8" at bounding box center [333, 571] width 122 height 16
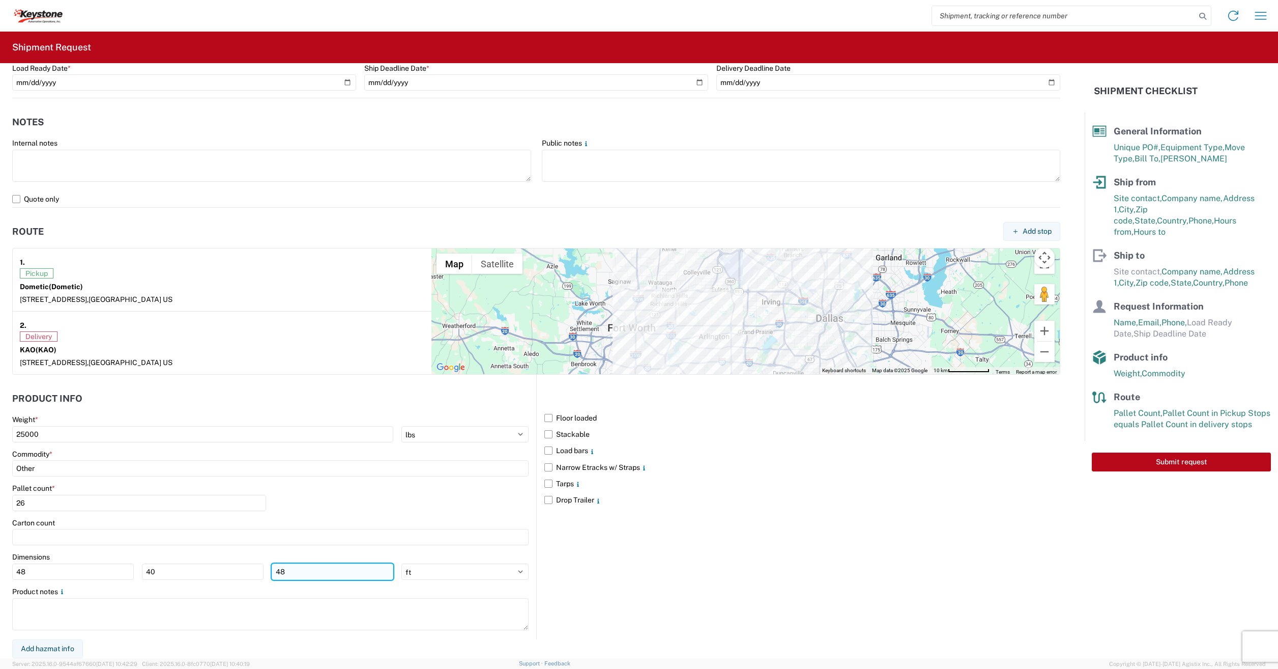
type input "4"
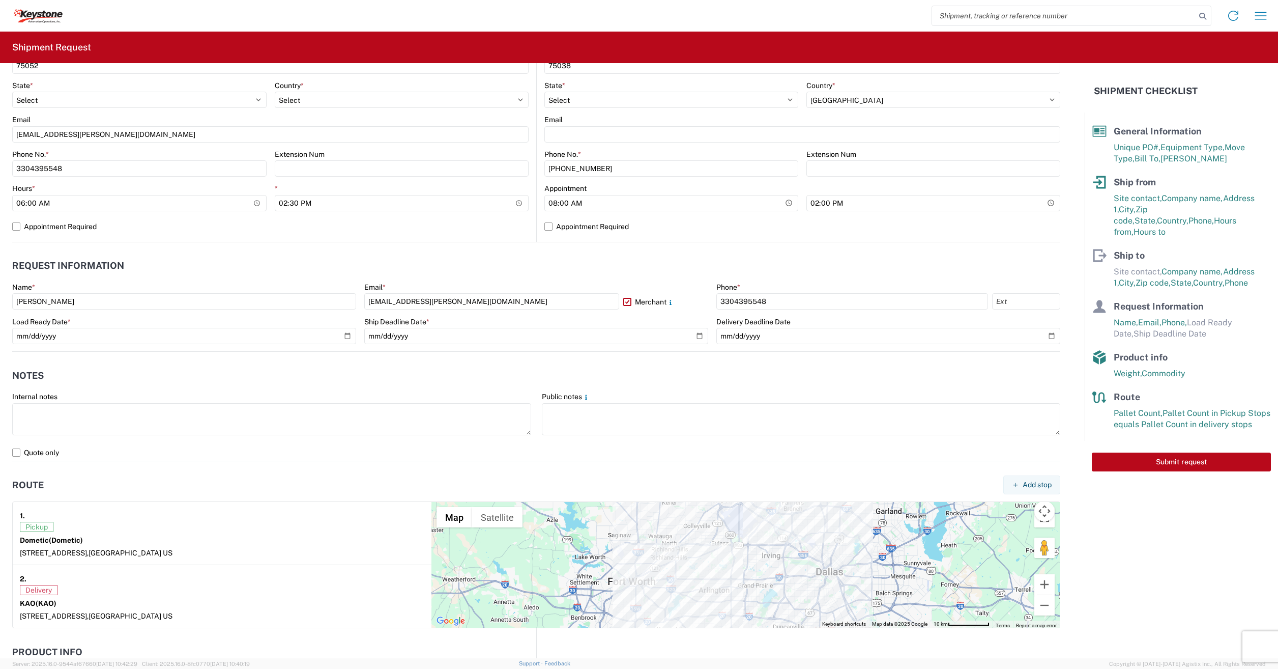
scroll to position [270, 0]
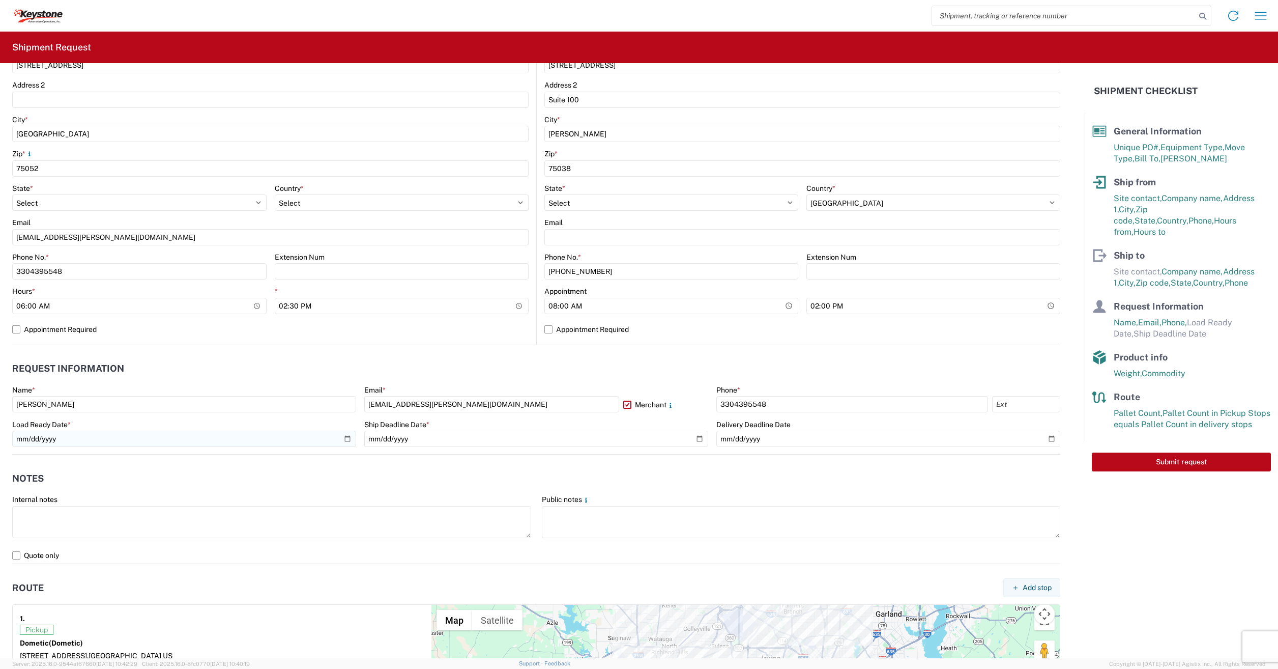
type input "90"
click at [23, 438] on input "date" at bounding box center [184, 439] width 344 height 16
click at [345, 440] on input "date" at bounding box center [184, 439] width 344 height 16
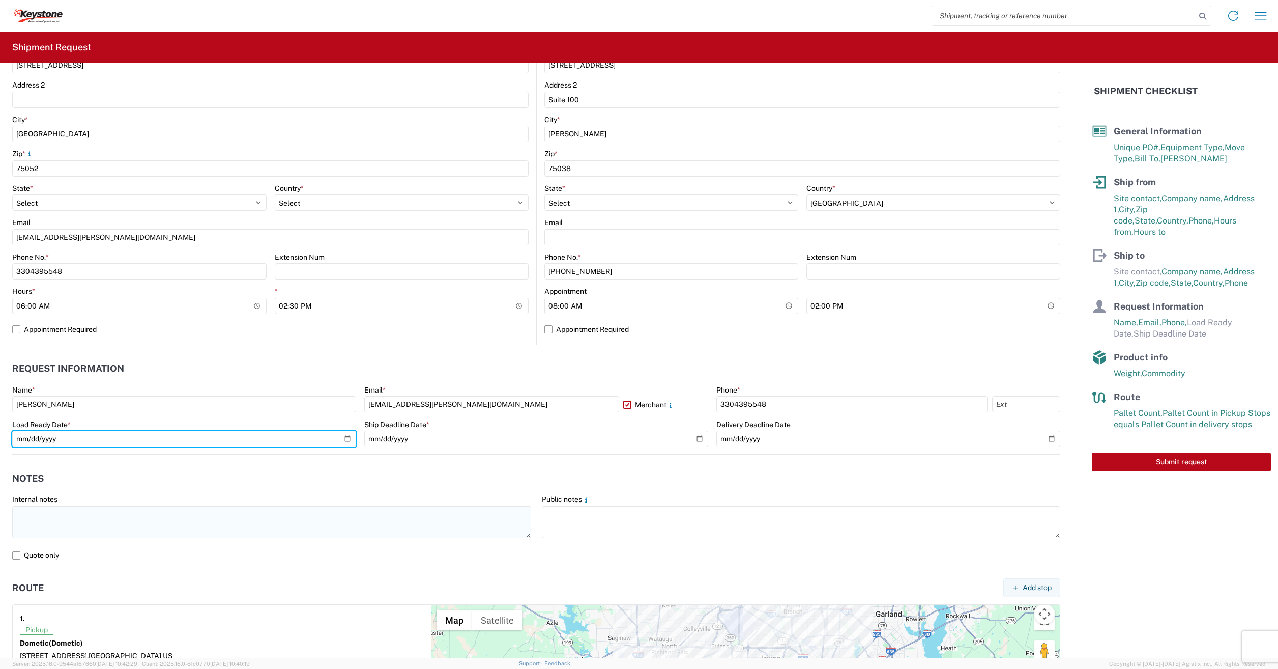
type input "[DATE]"
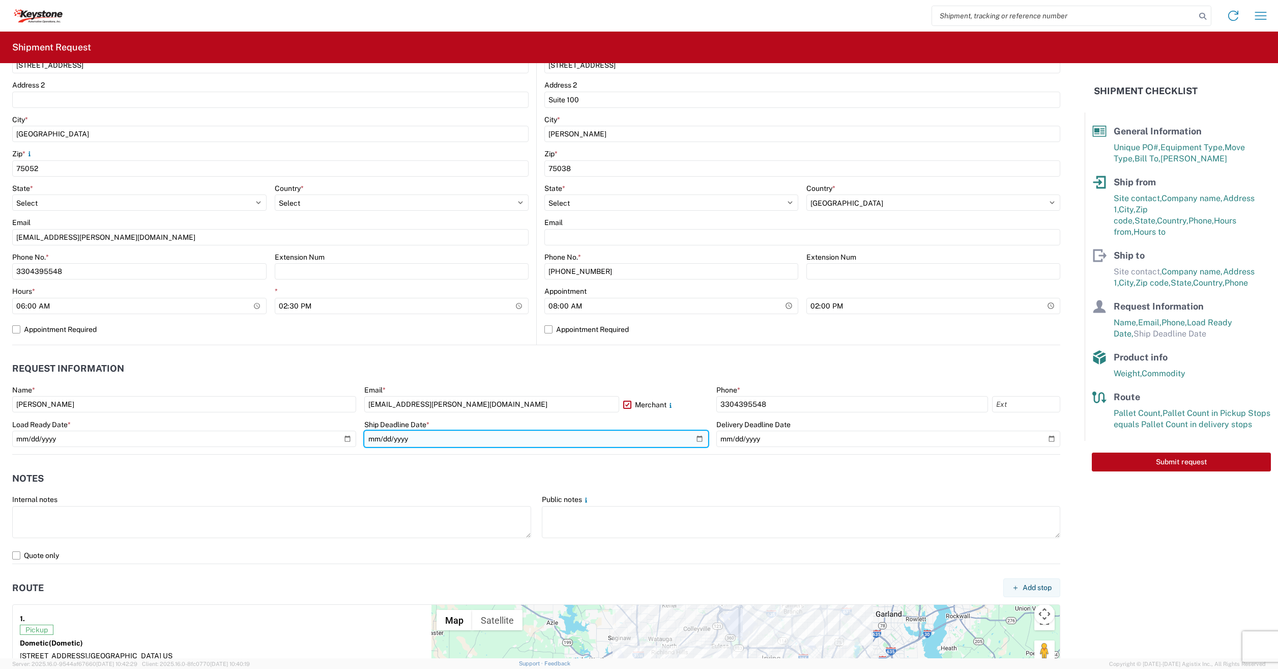
click at [693, 439] on input "date" at bounding box center [536, 439] width 344 height 16
type input "[DATE]"
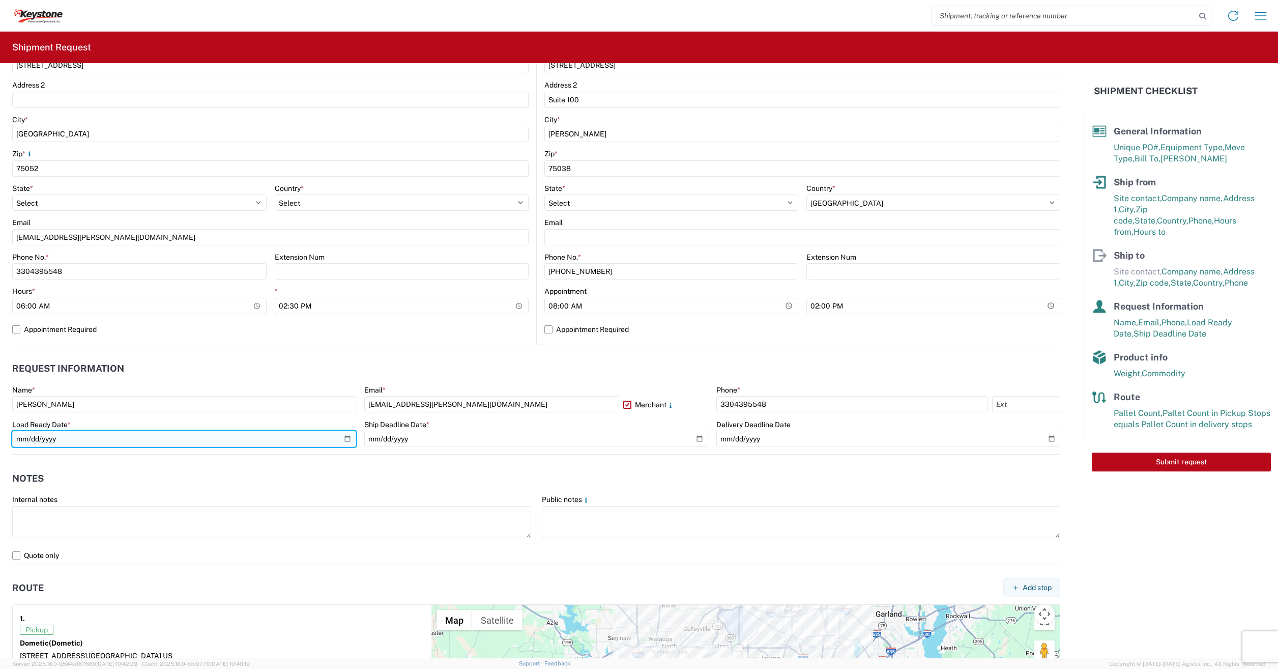
click at [348, 438] on input "[DATE]" at bounding box center [184, 439] width 344 height 16
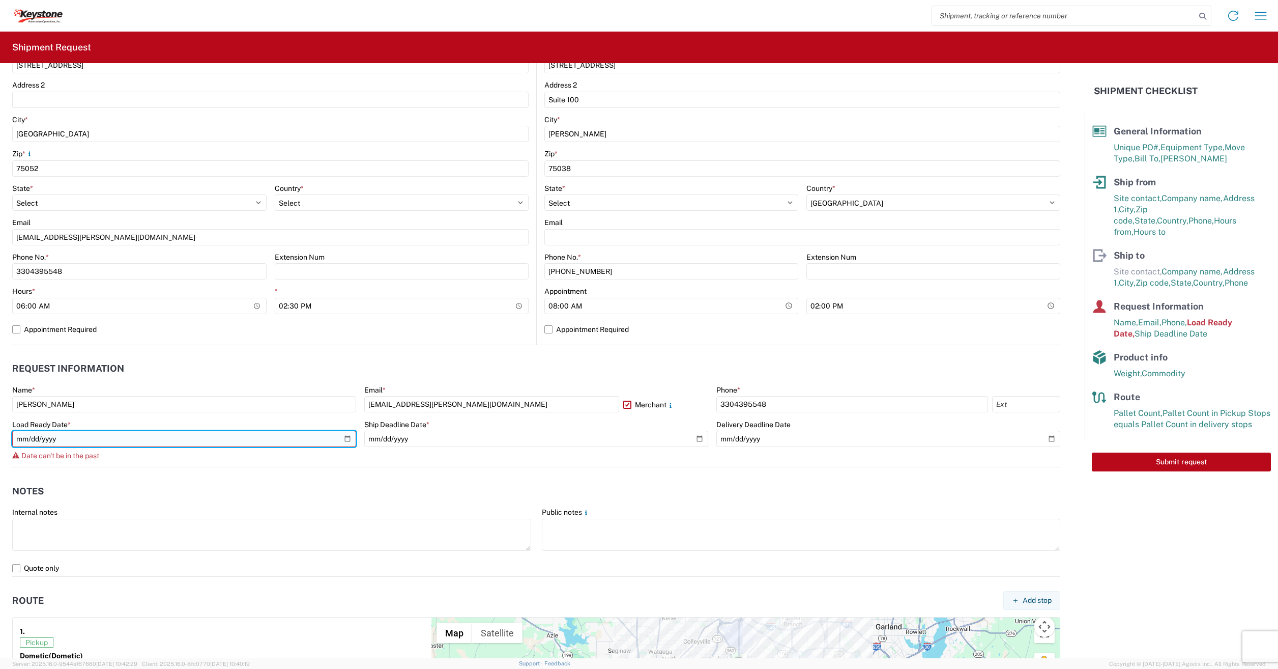
click at [347, 439] on input "[DATE]" at bounding box center [184, 439] width 344 height 16
type input "[DATE]"
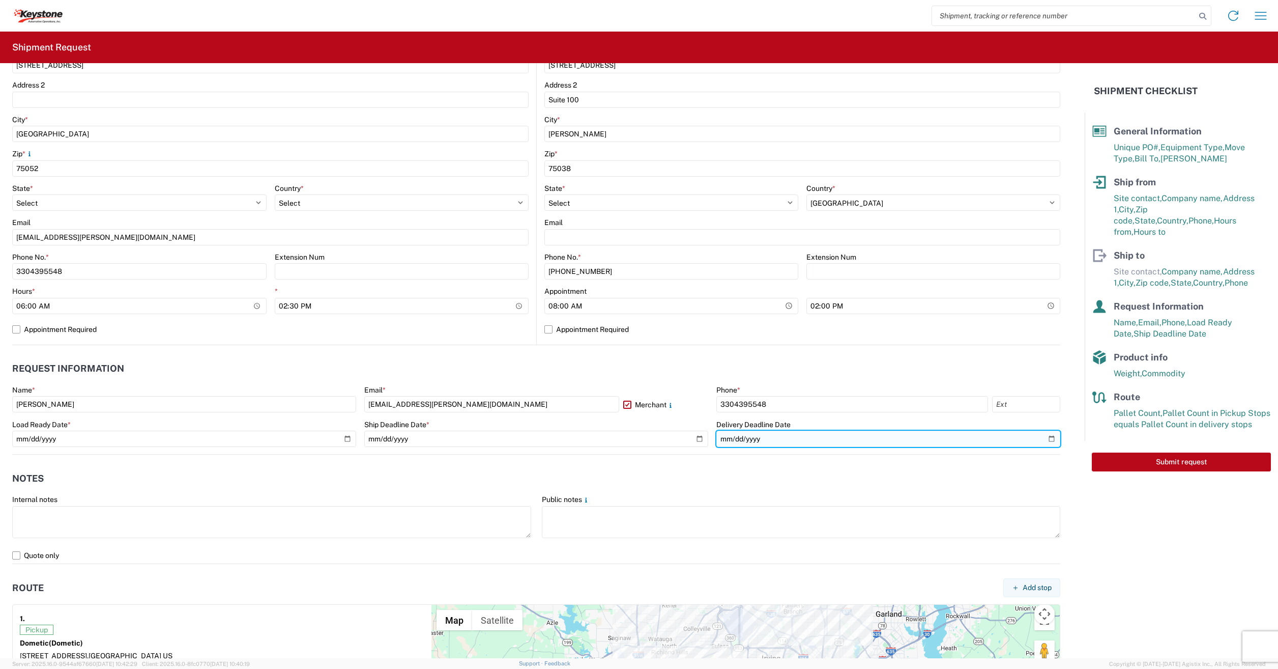
click at [1046, 440] on input "date" at bounding box center [888, 439] width 344 height 16
type input "[DATE]"
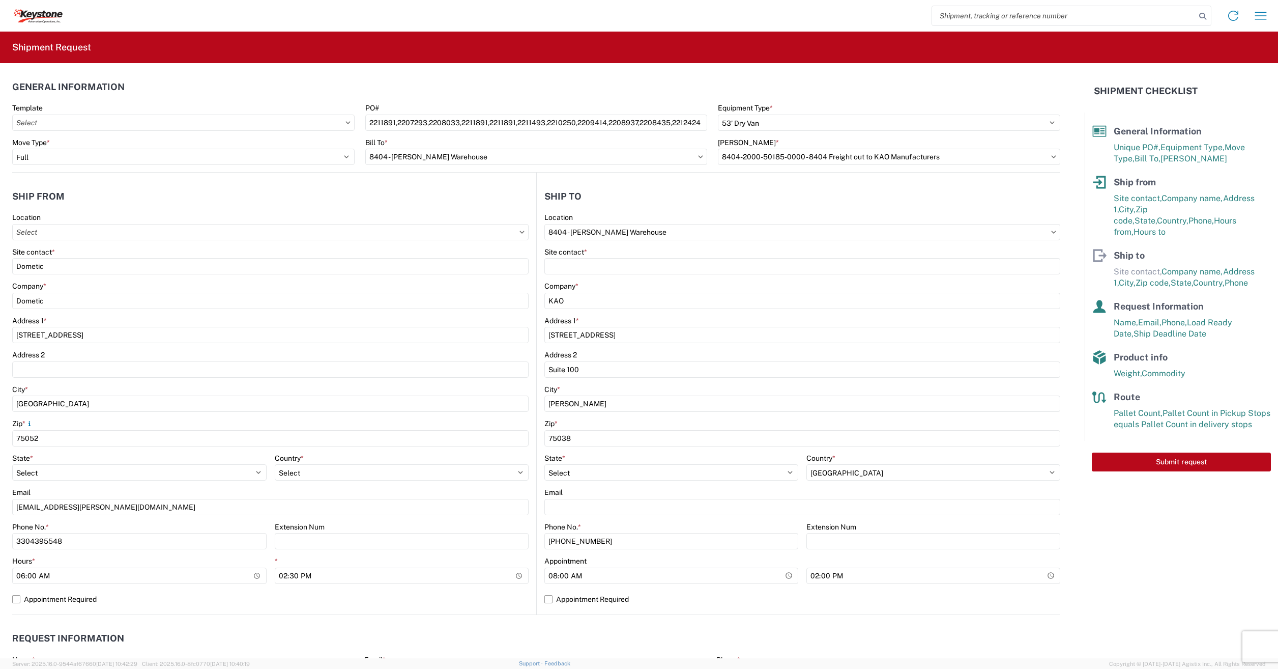
scroll to position [51, 0]
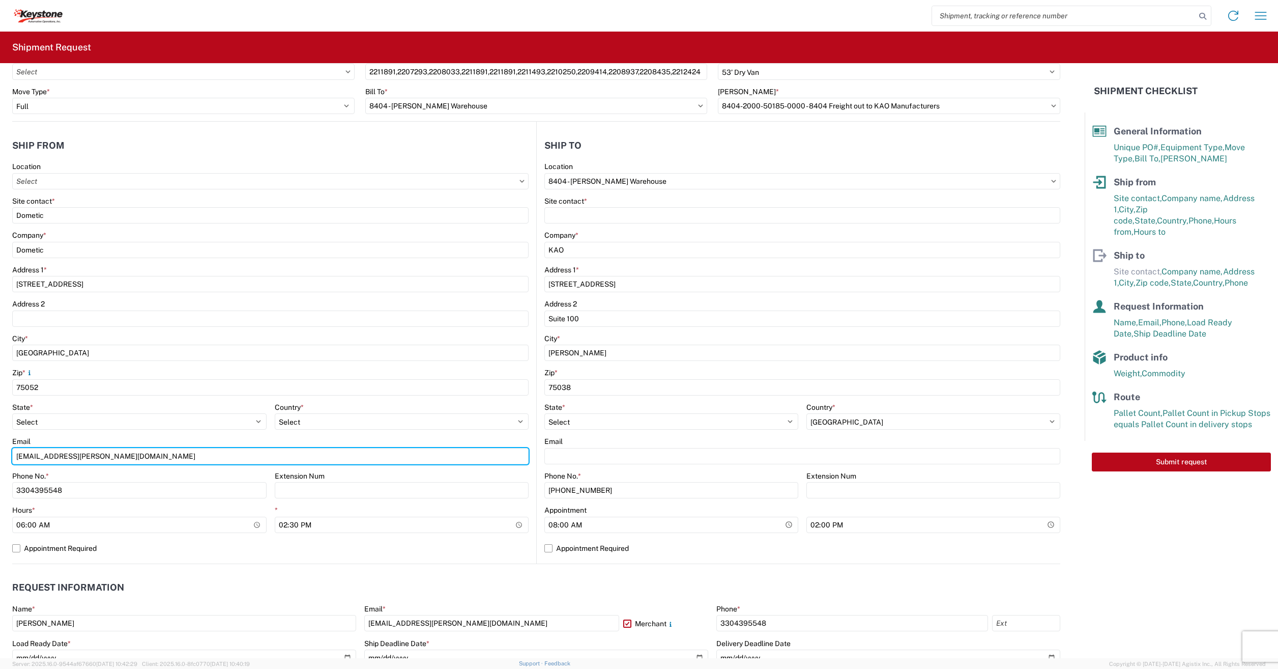
drag, startPoint x: 151, startPoint y: 456, endPoint x: 0, endPoint y: 446, distance: 151.0
click at [0, 445] on html "Home Shipment request Shipment tracking Shipment Request General Information Te…" at bounding box center [639, 334] width 1278 height 669
type input "q"
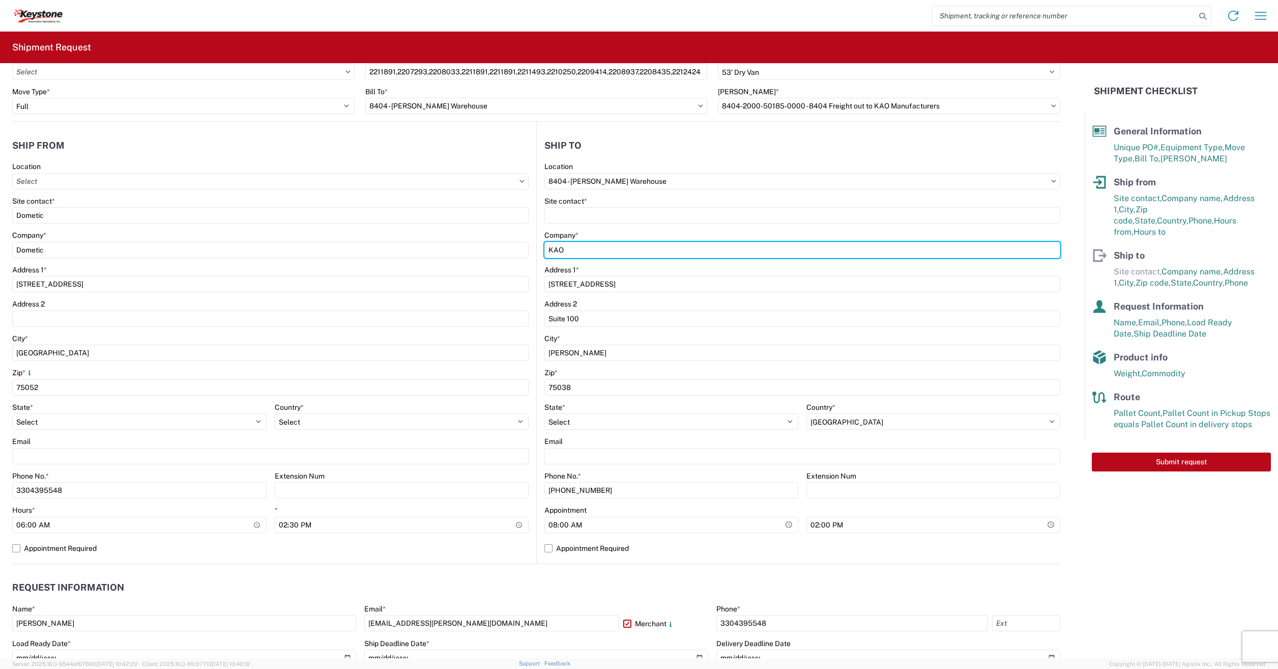
drag, startPoint x: 932, startPoint y: 246, endPoint x: 931, endPoint y: 204, distance: 42.7
click at [932, 246] on input "KAO" at bounding box center [802, 250] width 516 height 16
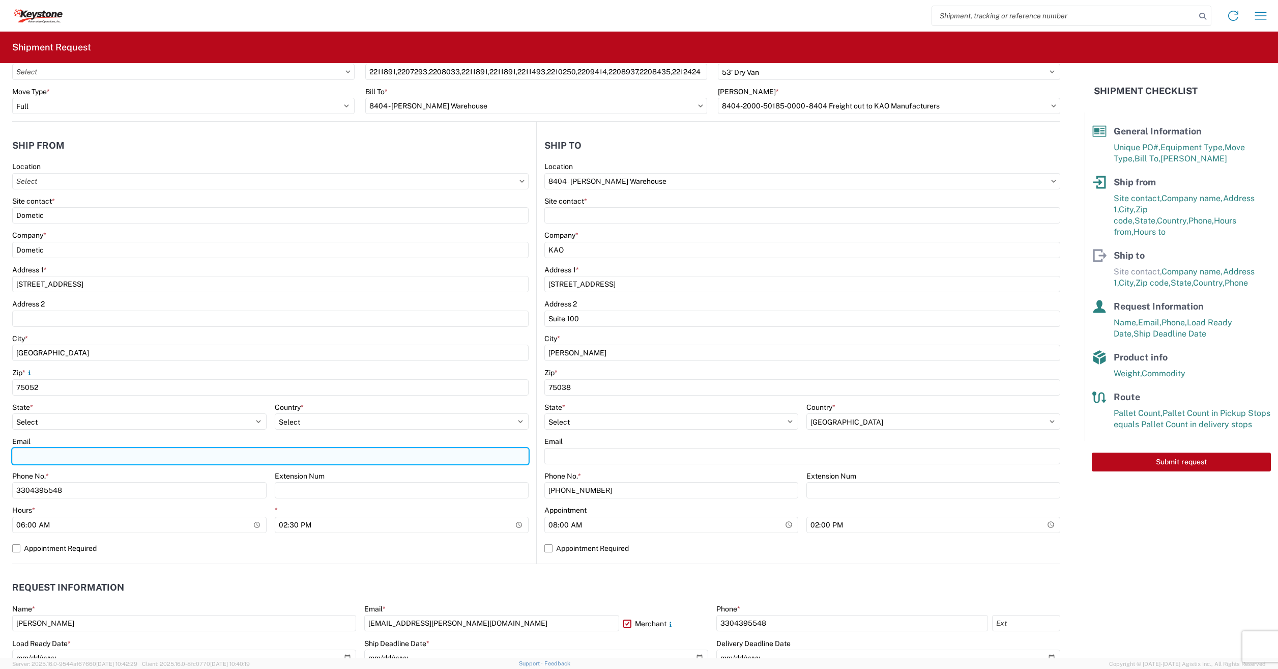
paste input "[PERSON_NAME][EMAIL_ADDRESS][PERSON_NAME][DOMAIN_NAME]"
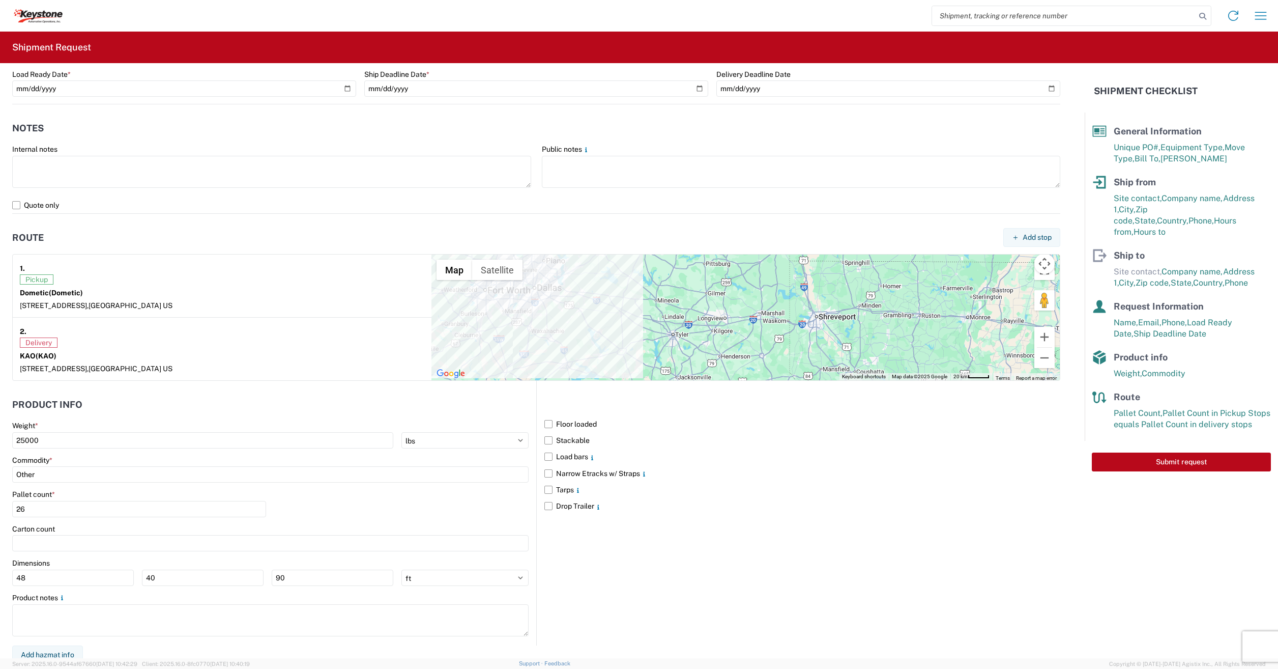
scroll to position [626, 0]
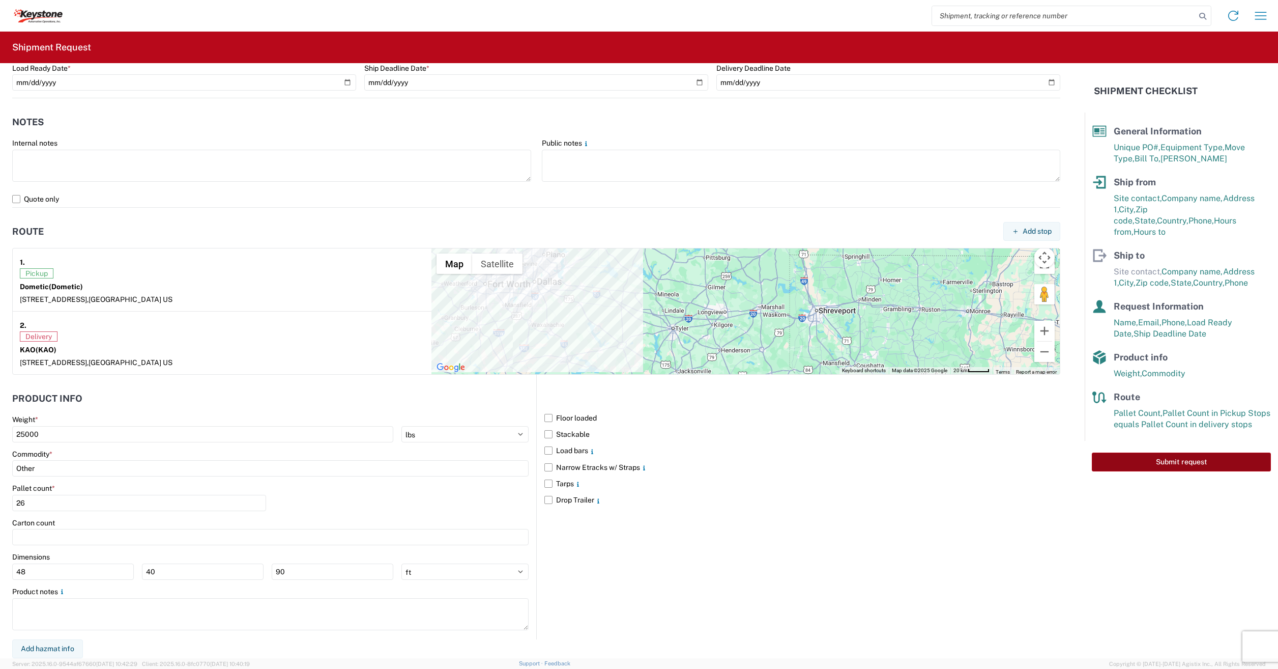
type input "[PERSON_NAME][EMAIL_ADDRESS][PERSON_NAME][DOMAIN_NAME]"
click at [1155, 452] on button "Submit request" at bounding box center [1181, 461] width 179 height 19
select select "US"
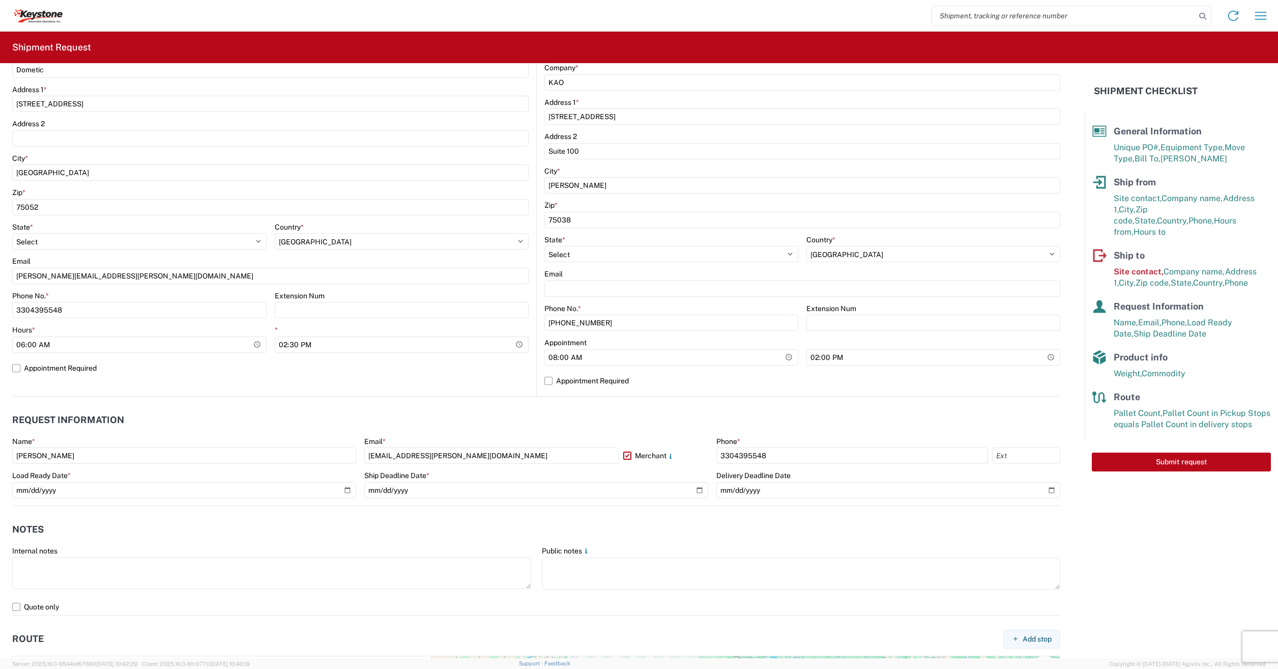
scroll to position [0, 0]
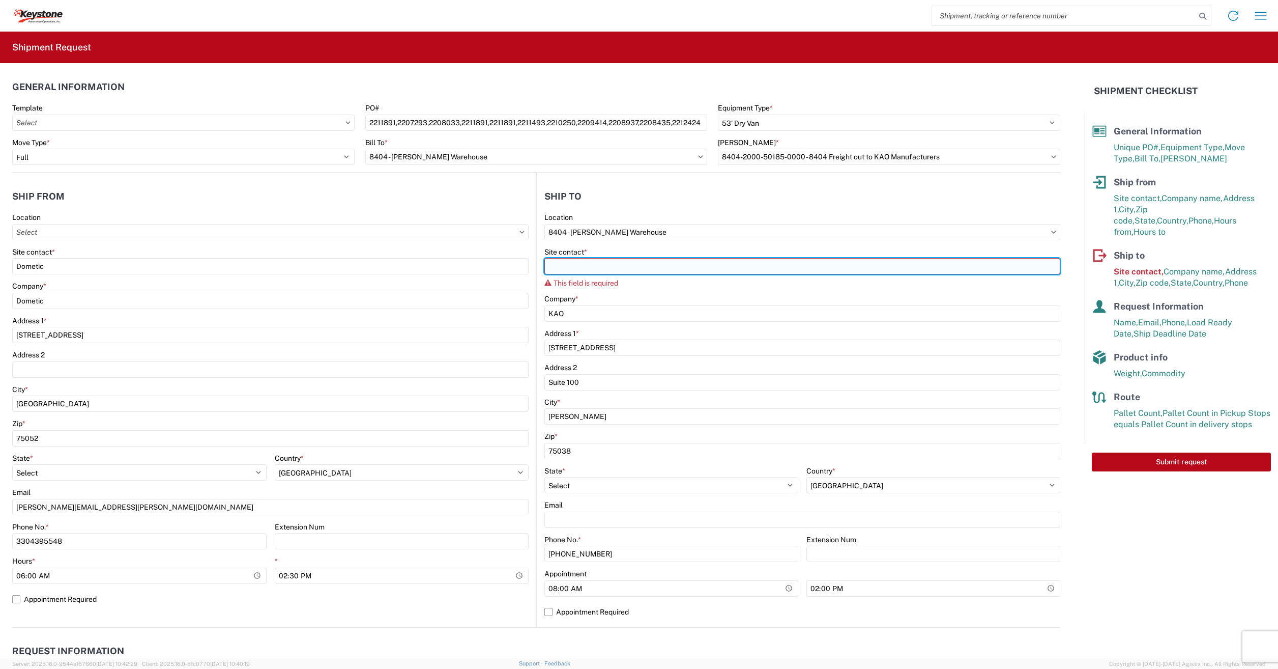
click at [593, 269] on input "Site contact *" at bounding box center [802, 266] width 516 height 16
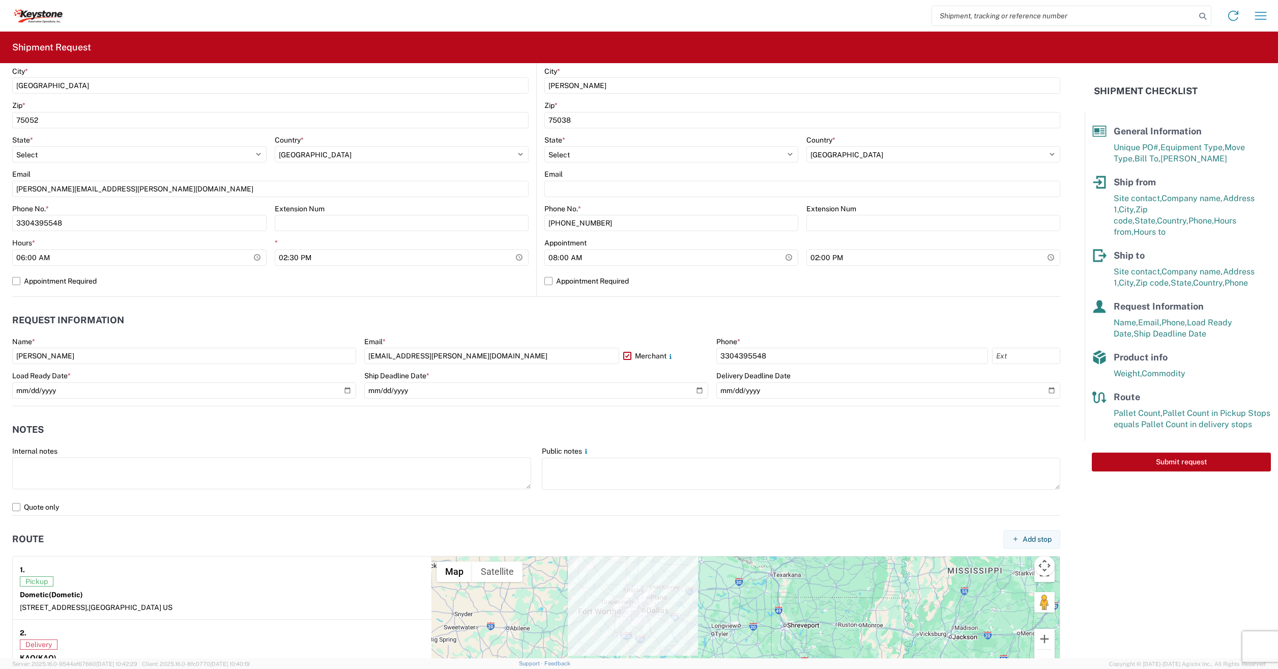
scroll to position [356, 0]
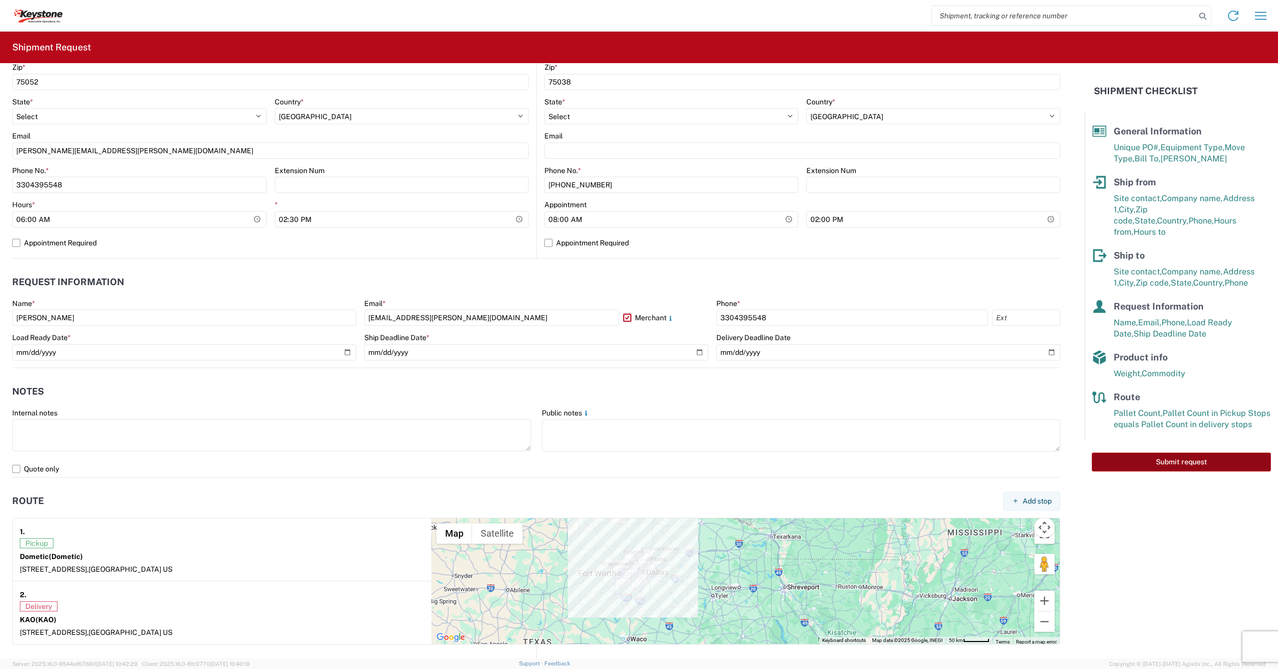
type input "KEYSTONE [PERSON_NAME]"
click at [1163, 452] on button "Submit request" at bounding box center [1181, 461] width 179 height 19
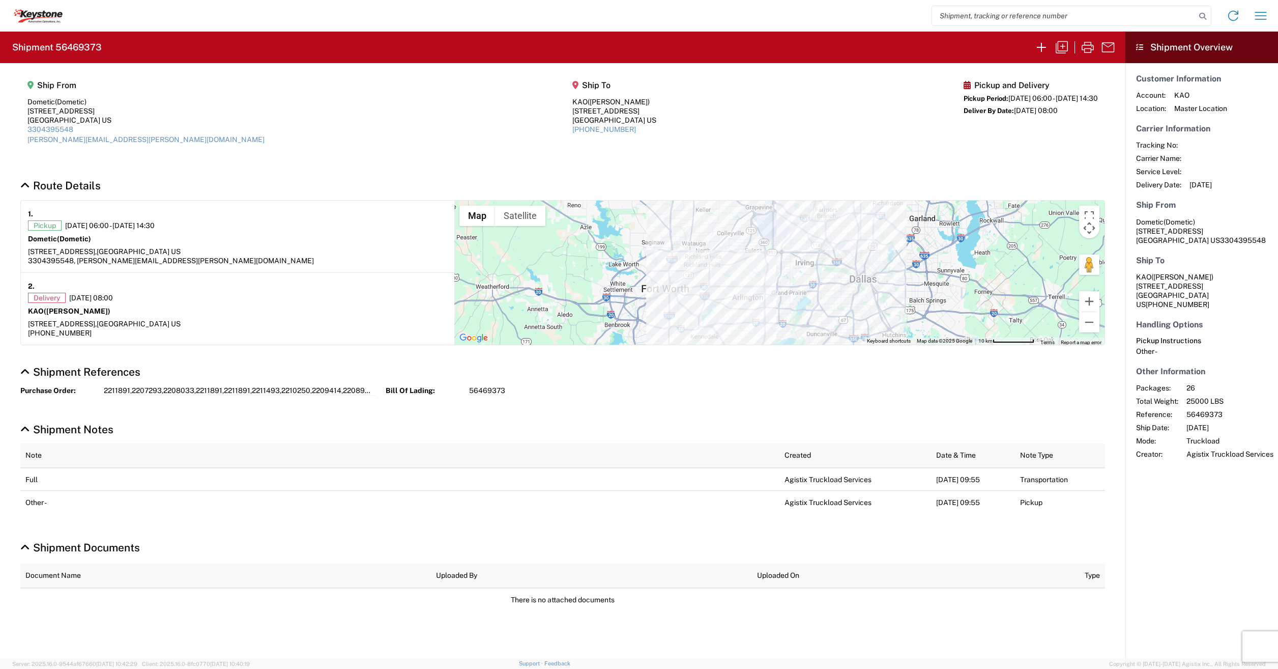
click at [737, 632] on div "Shipment 56469373 Ship From Dometic (Dometic) [STREET_ADDRESS] 3304395548 [EMAI…" at bounding box center [563, 345] width 1126 height 626
